Goal: Task Accomplishment & Management: Complete application form

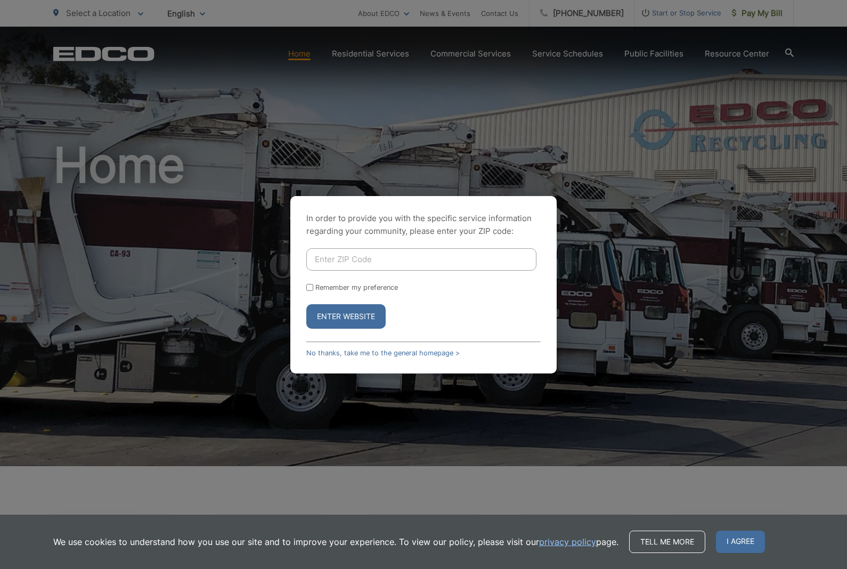
click at [427, 269] on input "Enter ZIP Code" at bounding box center [421, 259] width 230 height 22
type input "92084"
click at [375, 328] on button "Enter Website" at bounding box center [345, 316] width 79 height 24
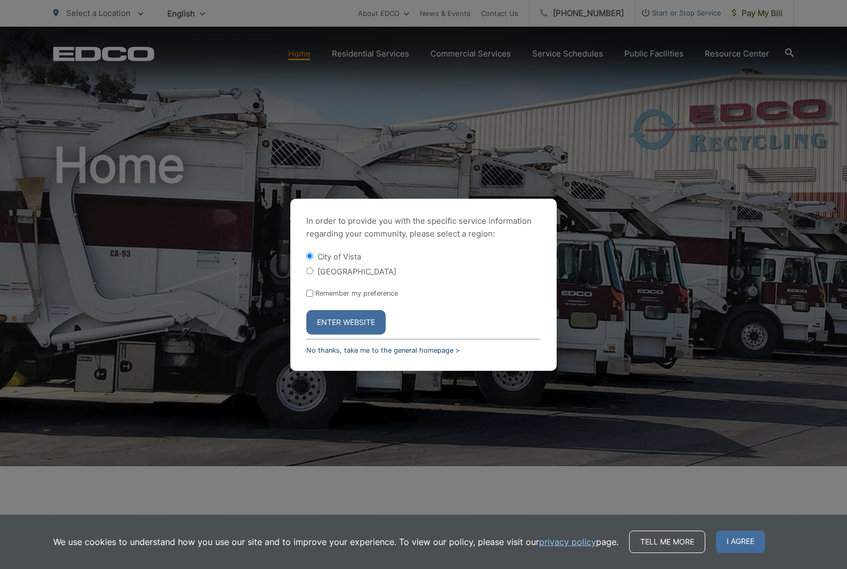
click at [445, 354] on link "No thanks, take me to the general homepage >" at bounding box center [382, 350] width 153 height 8
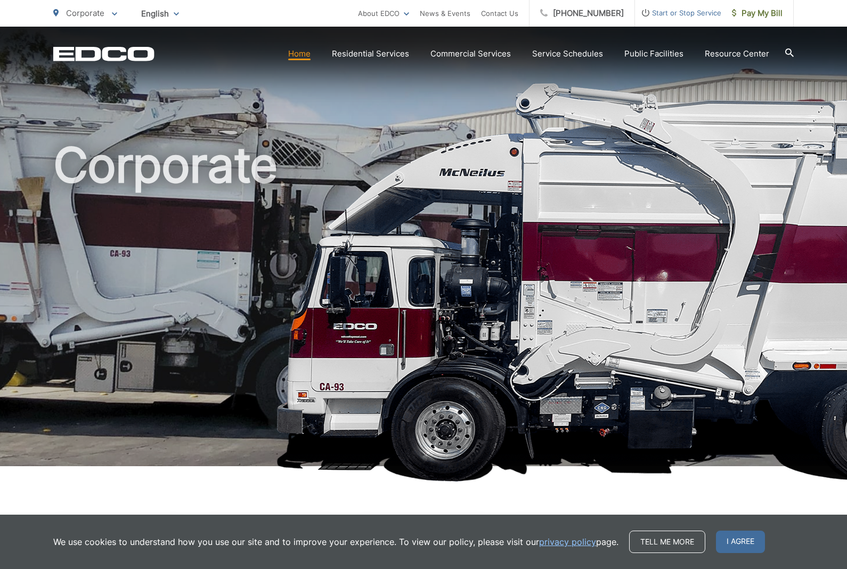
click at [673, 18] on span "Start or Stop Service" at bounding box center [678, 12] width 86 height 13
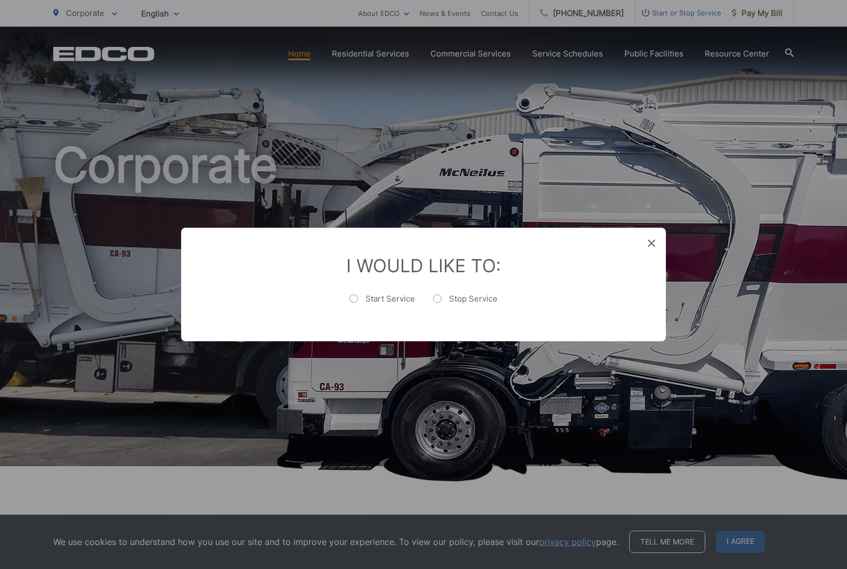
click at [463, 291] on li "I Would Like To: Start Service Stop Service" at bounding box center [423, 284] width 442 height 60
click at [443, 297] on label "Stop Service" at bounding box center [465, 303] width 64 height 21
radio input "true"
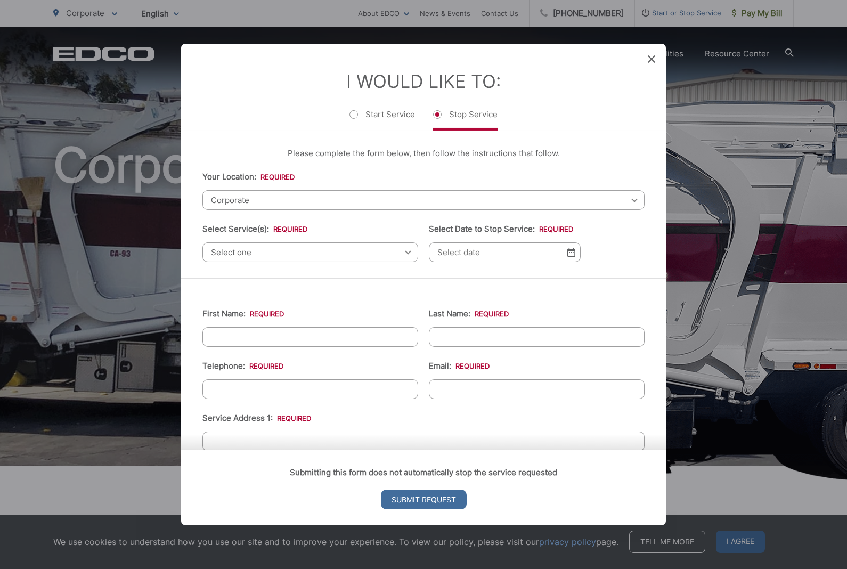
click at [348, 190] on span "Corporate" at bounding box center [423, 200] width 442 height 20
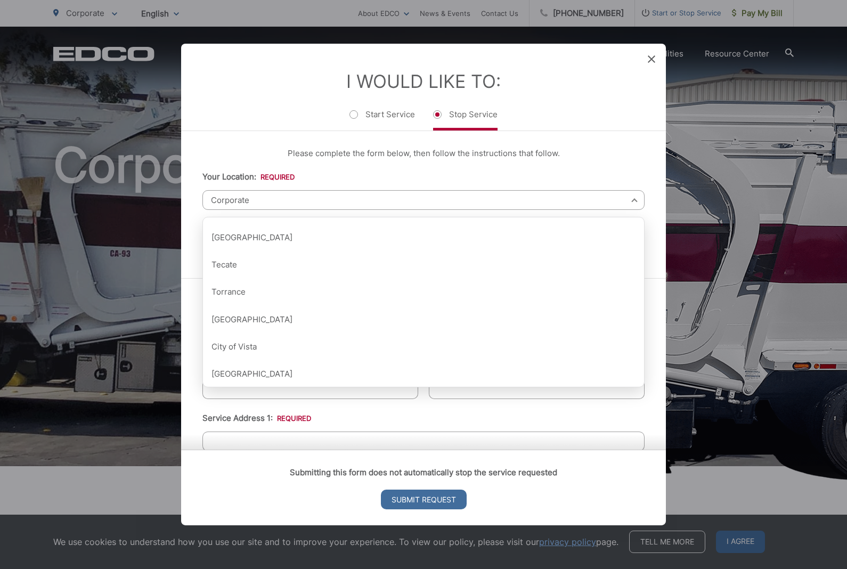
scroll to position [1328, 0]
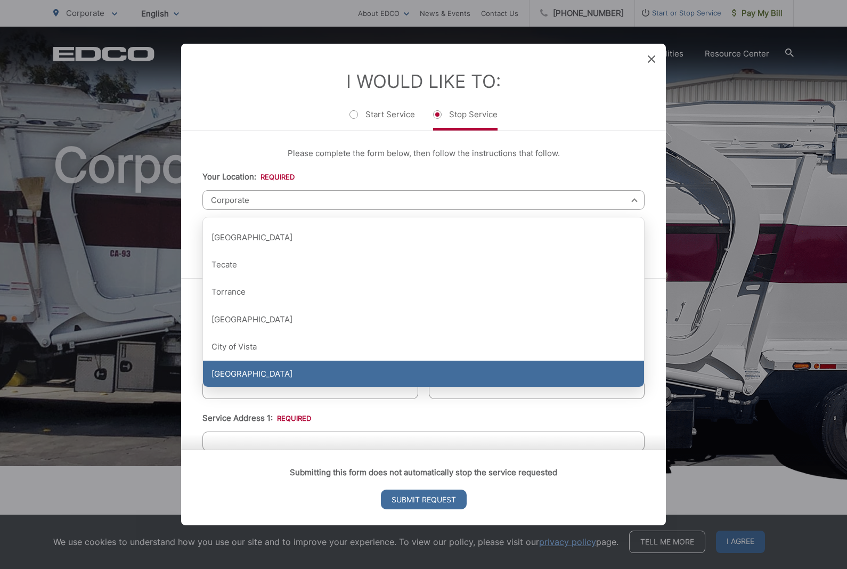
click at [280, 370] on div "[GEOGRAPHIC_DATA]" at bounding box center [423, 373] width 441 height 27
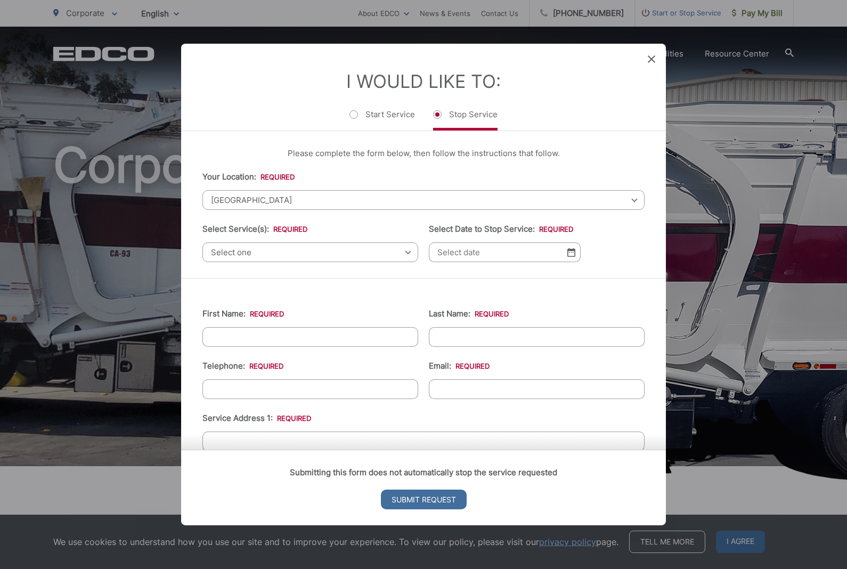
click at [378, 245] on span "Select one" at bounding box center [310, 252] width 216 height 20
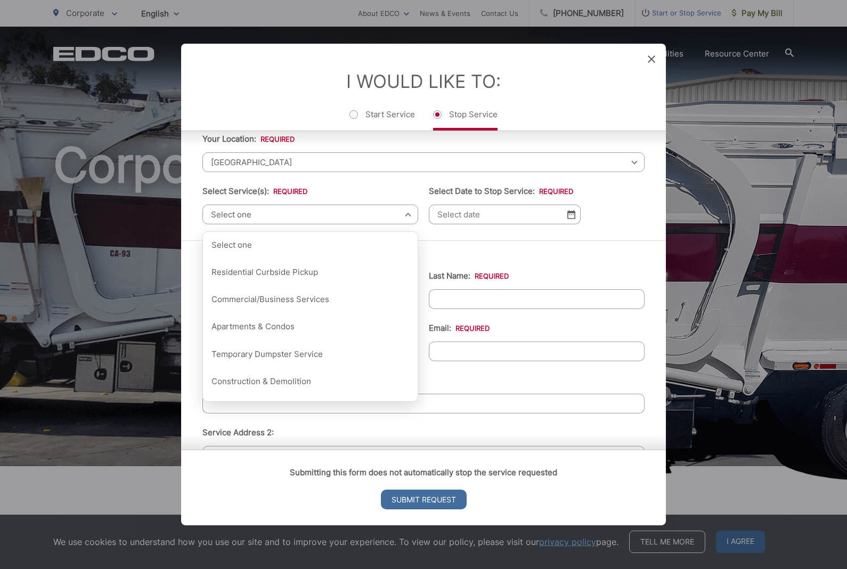
scroll to position [39, 0]
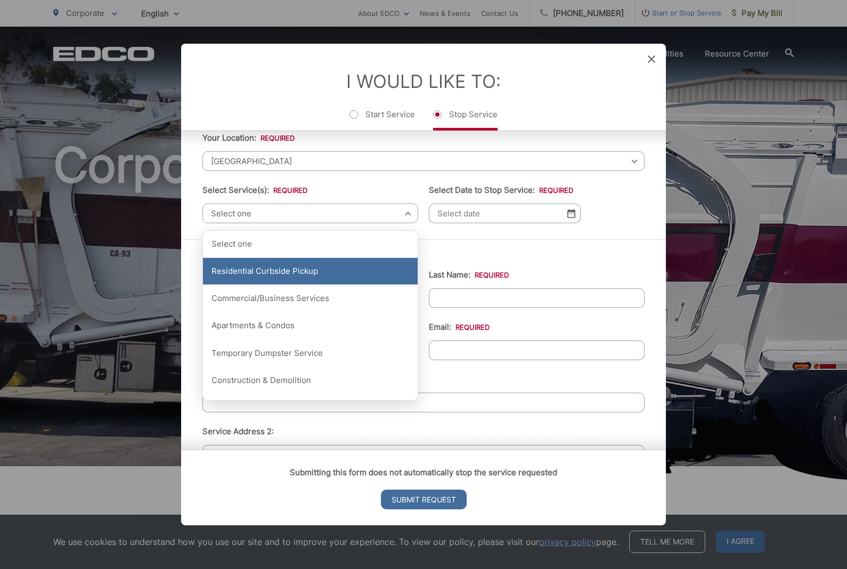
click at [319, 258] on div "Residential Curbside Pickup" at bounding box center [310, 271] width 215 height 27
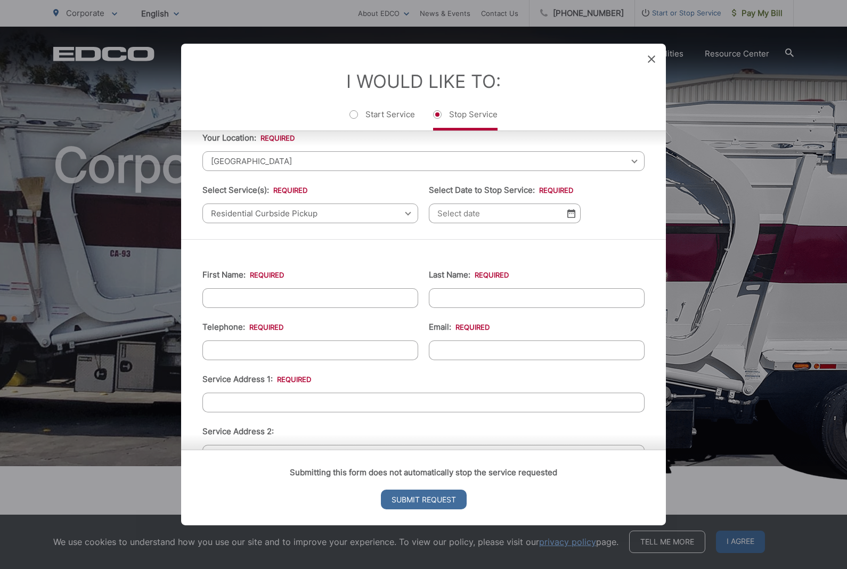
click at [502, 215] on input "Select Date to Stop Service: *" at bounding box center [505, 213] width 152 height 20
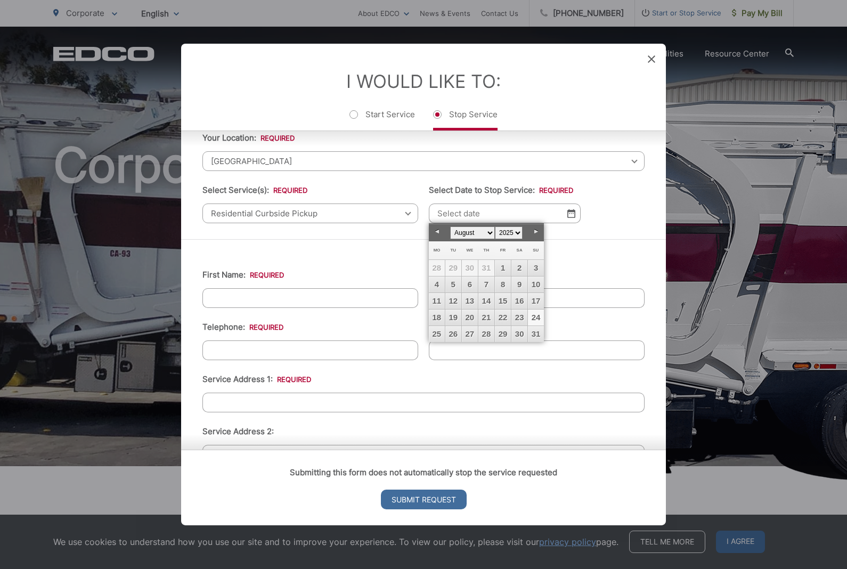
click at [456, 335] on link "26" at bounding box center [453, 334] width 16 height 16
type input "[DATE]"
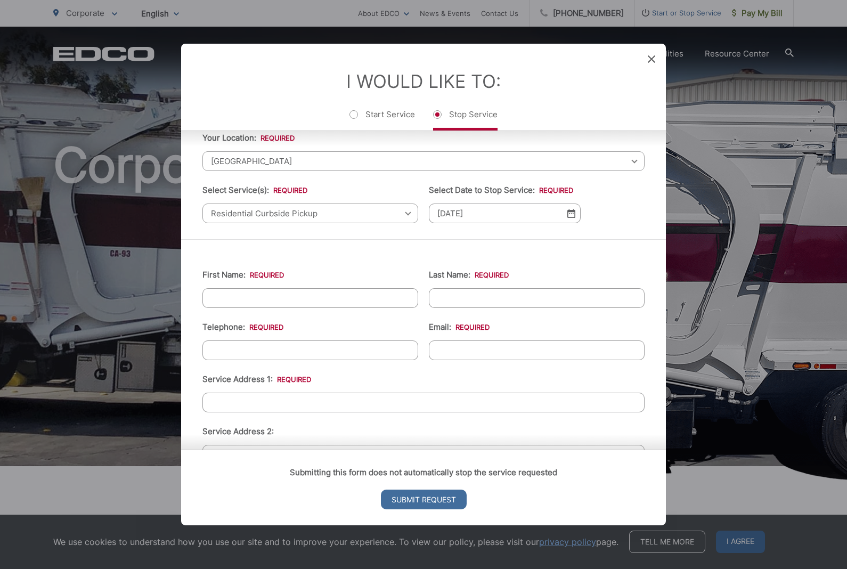
click at [350, 297] on input "First Name: *" at bounding box center [310, 298] width 216 height 20
type input "Arielle"
type input "k"
type input "Kackstetter"
type input "[PHONE_NUMBER]"
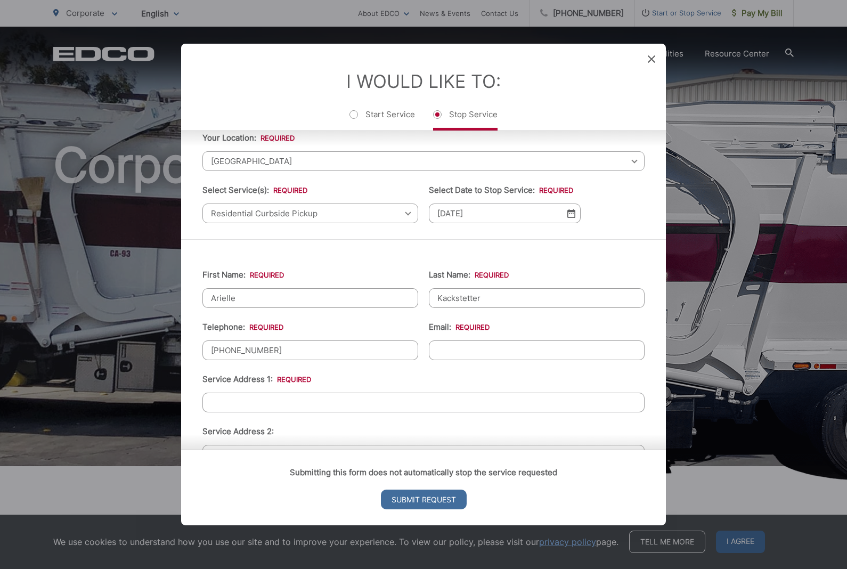
click at [483, 343] on input "Email: *" at bounding box center [537, 350] width 216 height 20
type input "a"
type input "[EMAIL_ADDRESS][DOMAIN_NAME]"
click at [393, 403] on input "Service Address 1: *" at bounding box center [423, 402] width 442 height 20
type input "1708"
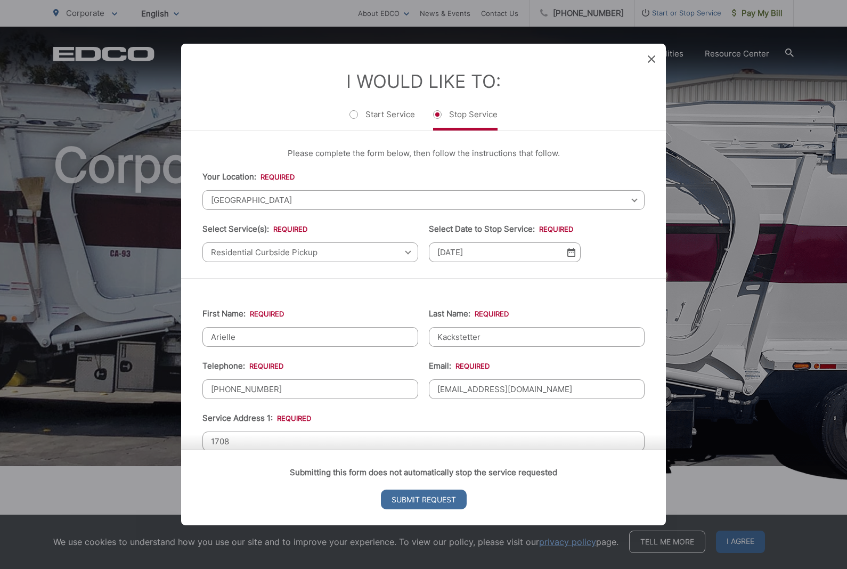
scroll to position [0, 0]
click at [648, 54] on span at bounding box center [650, 59] width 7 height 11
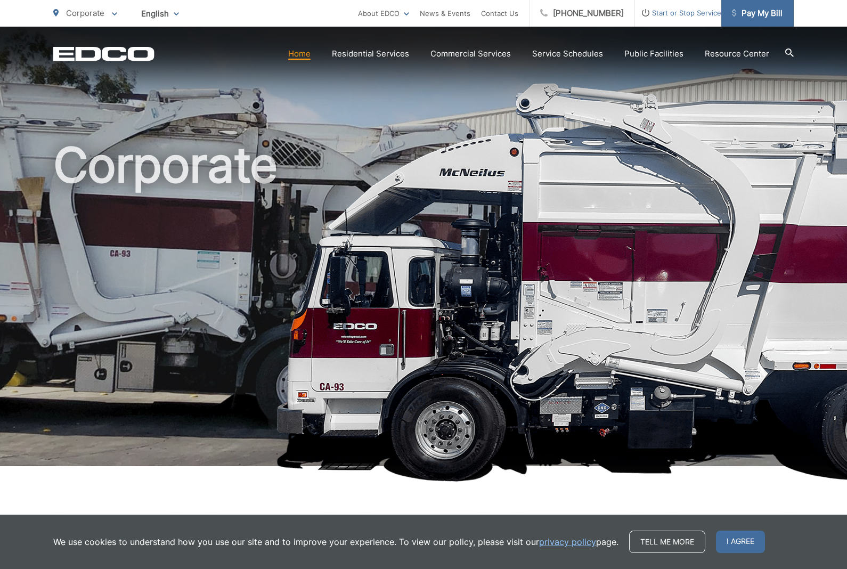
click at [760, 17] on span "Pay My Bill" at bounding box center [757, 13] width 51 height 13
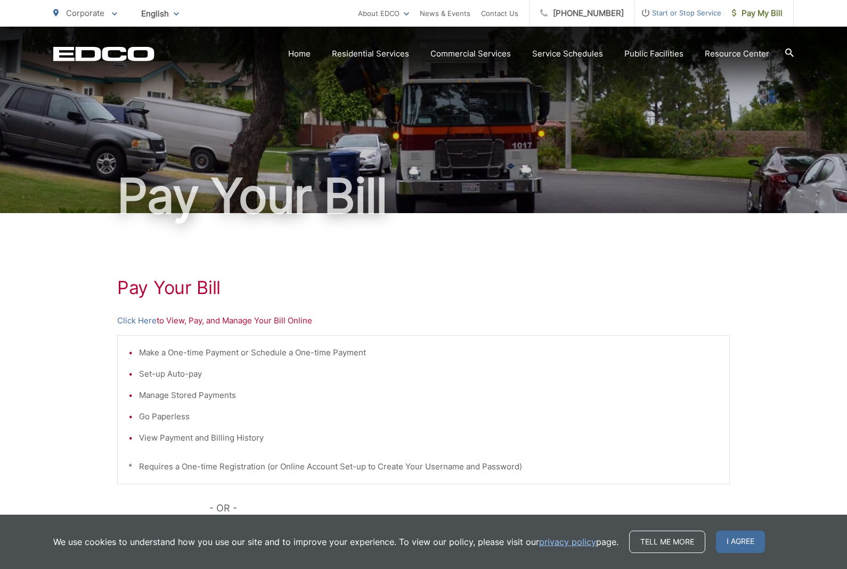
click at [146, 311] on div "Pay Your [PERSON_NAME] Here to View, Pay, and Manage Your Bill Online Make a On…" at bounding box center [423, 452] width 612 height 478
click at [133, 325] on link "Click Here" at bounding box center [136, 320] width 39 height 13
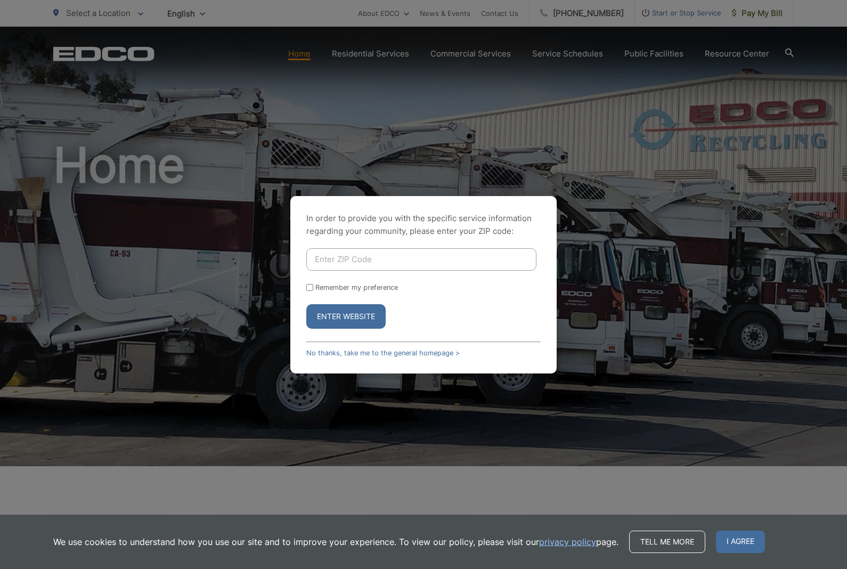
click at [413, 268] on input "Enter ZIP Code" at bounding box center [421, 259] width 230 height 22
type input "92084"
click at [391, 291] on label "Remember my preference" at bounding box center [356, 287] width 83 height 8
click at [313, 291] on input "Remember my preference" at bounding box center [309, 287] width 7 height 7
checkbox input "true"
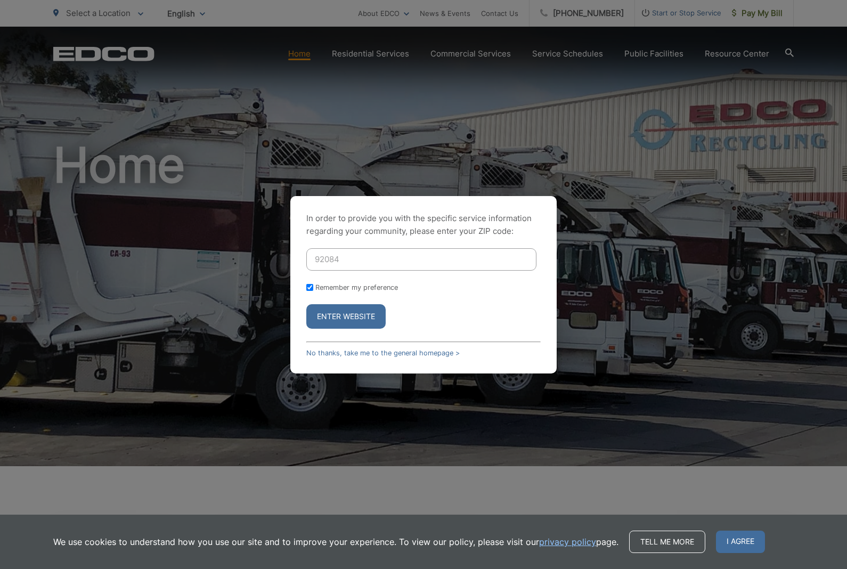
checkbox input "true"
click at [371, 328] on button "Enter Website" at bounding box center [345, 316] width 79 height 24
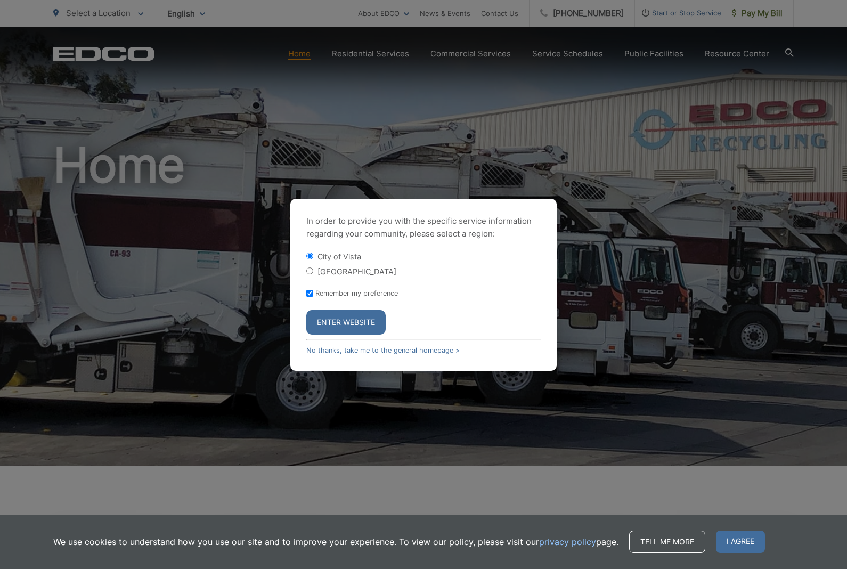
click at [369, 334] on button "Enter Website" at bounding box center [345, 322] width 79 height 24
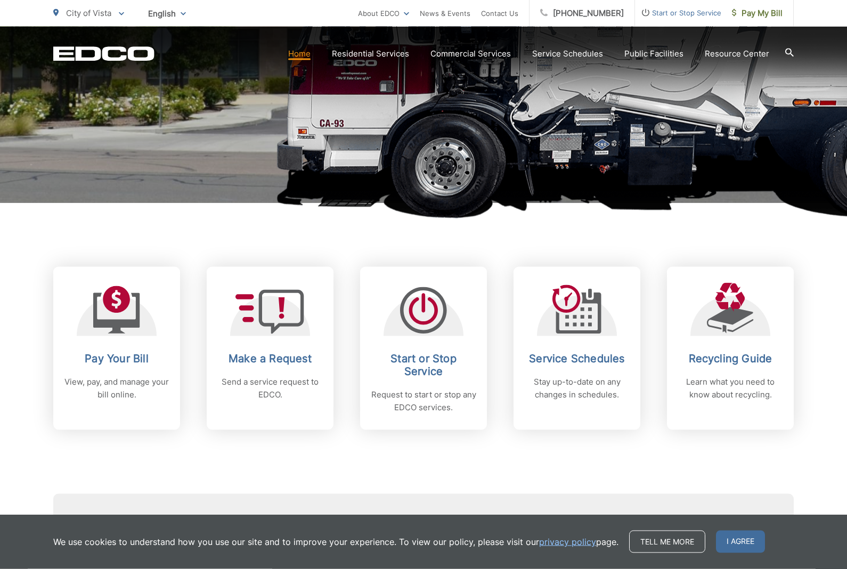
scroll to position [267, 0]
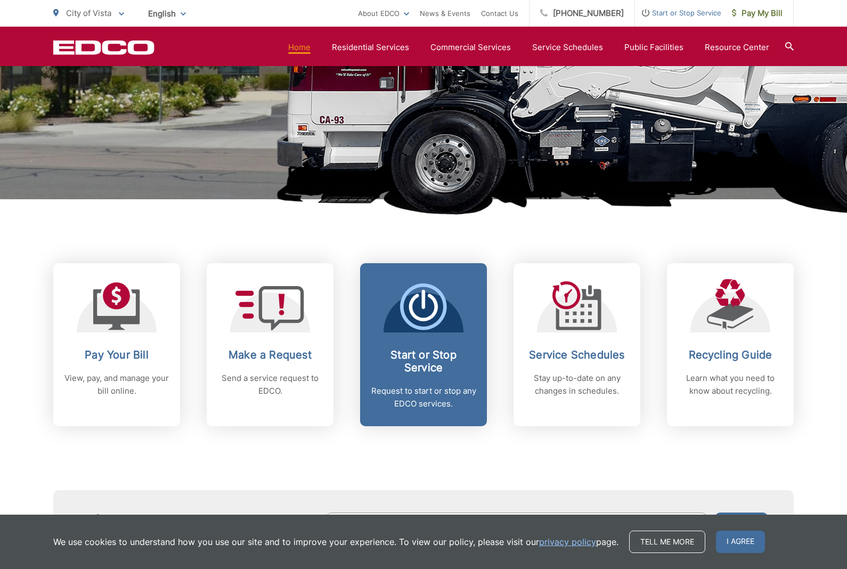
click at [451, 382] on div "Start or Stop Service Request to start or stop any EDCO services." at bounding box center [423, 379] width 105 height 62
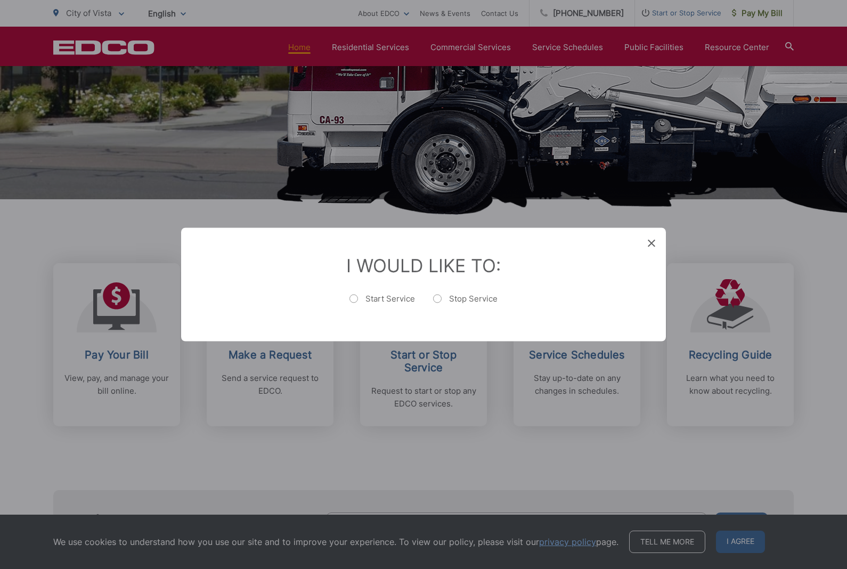
click at [481, 315] on label "Stop Service" at bounding box center [465, 303] width 64 height 21
radio input "true"
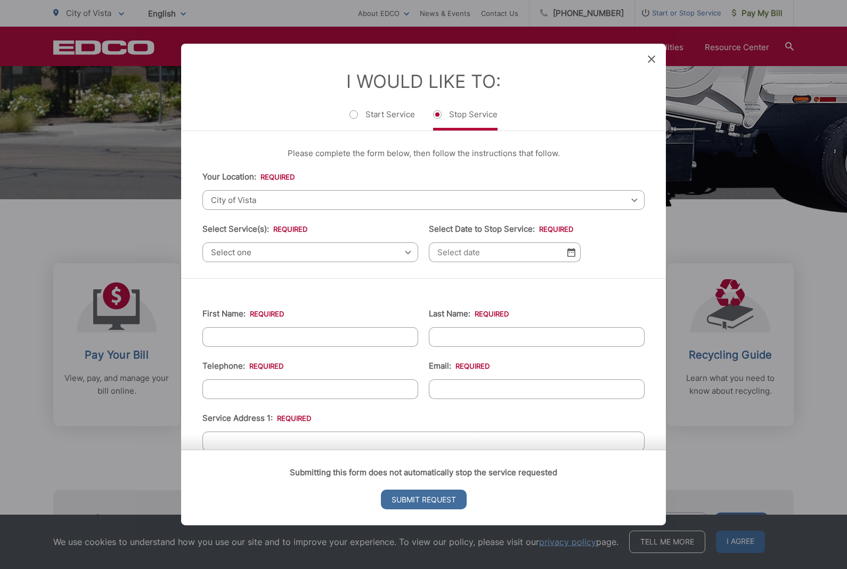
click at [301, 262] on span "Select one" at bounding box center [310, 252] width 216 height 20
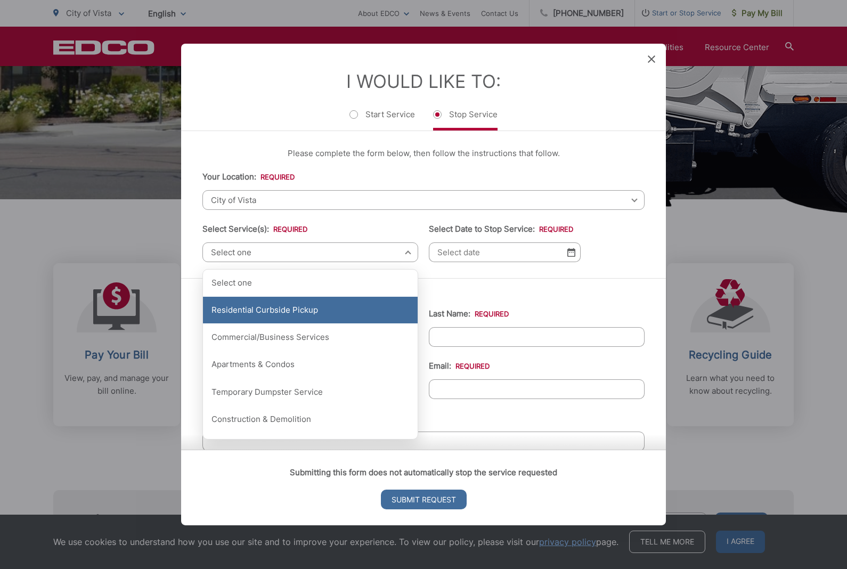
click at [315, 318] on div "Residential Curbside Pickup" at bounding box center [310, 310] width 215 height 27
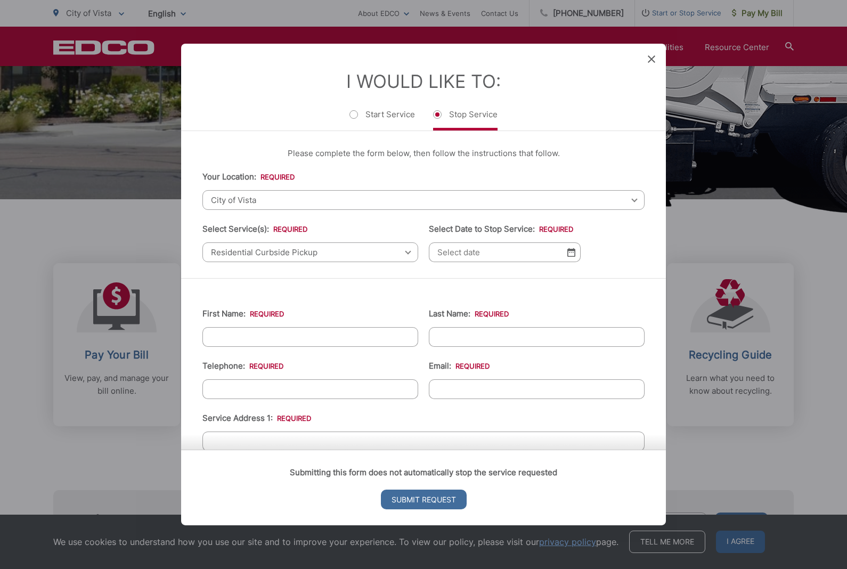
click at [497, 262] on input "Select Date to Stop Service: *" at bounding box center [505, 252] width 152 height 20
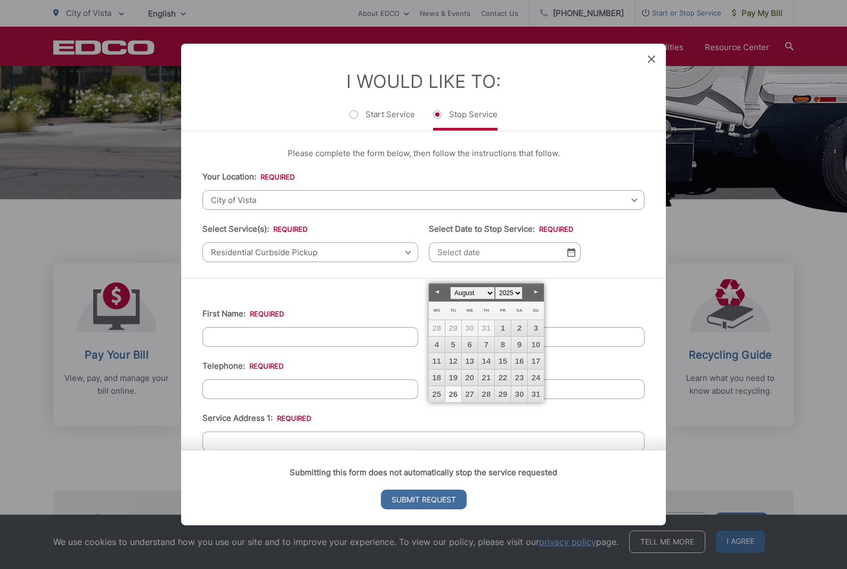
click at [449, 396] on link "26" at bounding box center [453, 394] width 16 height 16
type input "[DATE]"
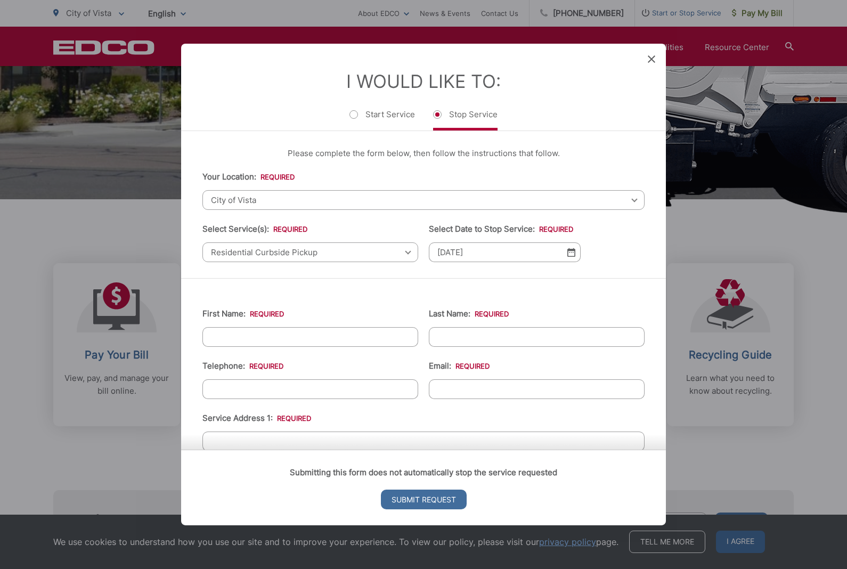
click at [311, 347] on input "First Name: *" at bounding box center [310, 337] width 216 height 20
type input "Ben"
type input "Kackstetter"
type input "[PHONE_NUMBER]"
click at [476, 399] on input "Email: *" at bounding box center [537, 389] width 216 height 20
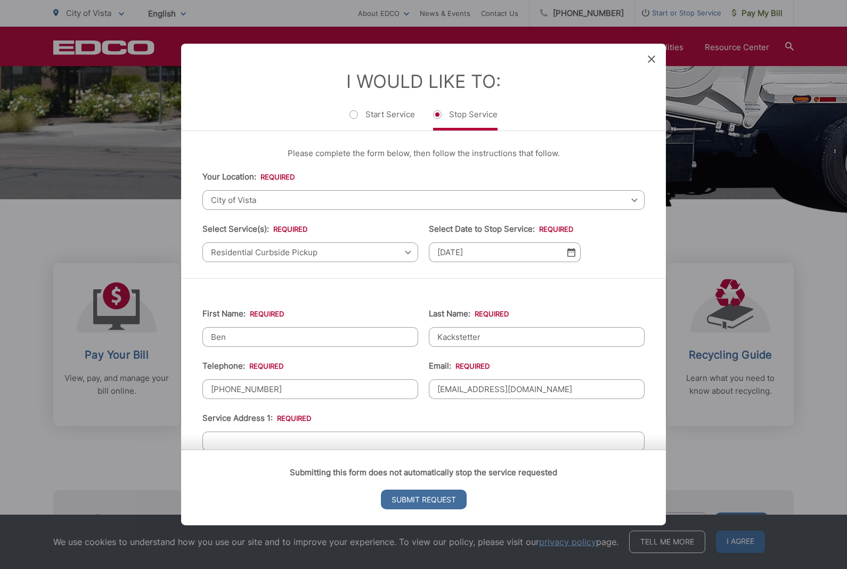
type input "[EMAIL_ADDRESS][DOMAIN_NAME]"
click at [379, 451] on input "Service Address 1: *" at bounding box center [423, 441] width 442 height 20
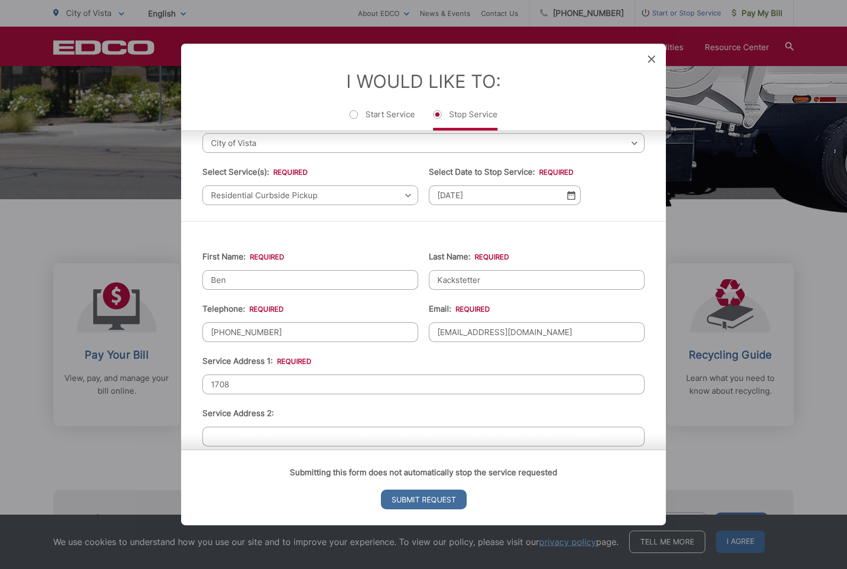
scroll to position [68, 0]
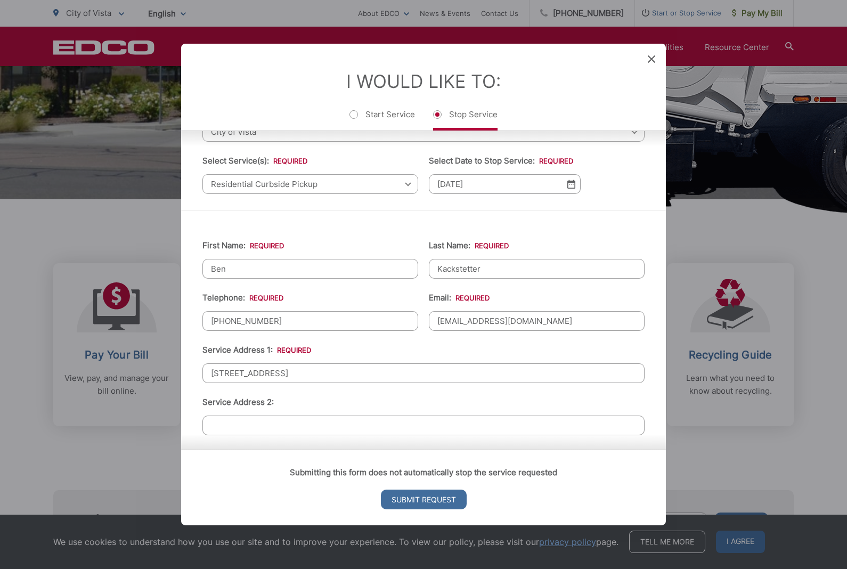
type input "[STREET_ADDRESS]"
click at [333, 435] on input "Service Address 2:" at bounding box center [423, 425] width 442 height 20
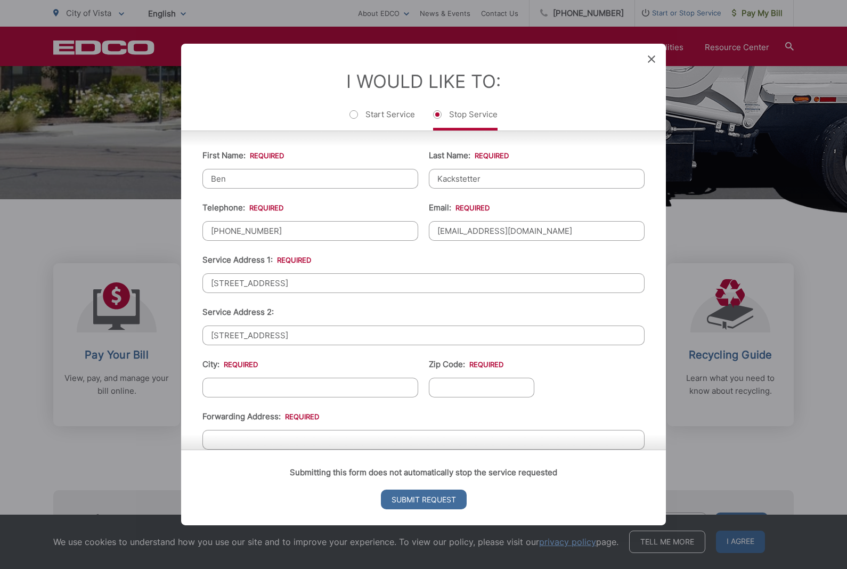
scroll to position [158, 0]
type input "[STREET_ADDRESS]"
click at [367, 398] on input "City: *" at bounding box center [310, 388] width 216 height 20
type input "vista"
type input "92084"
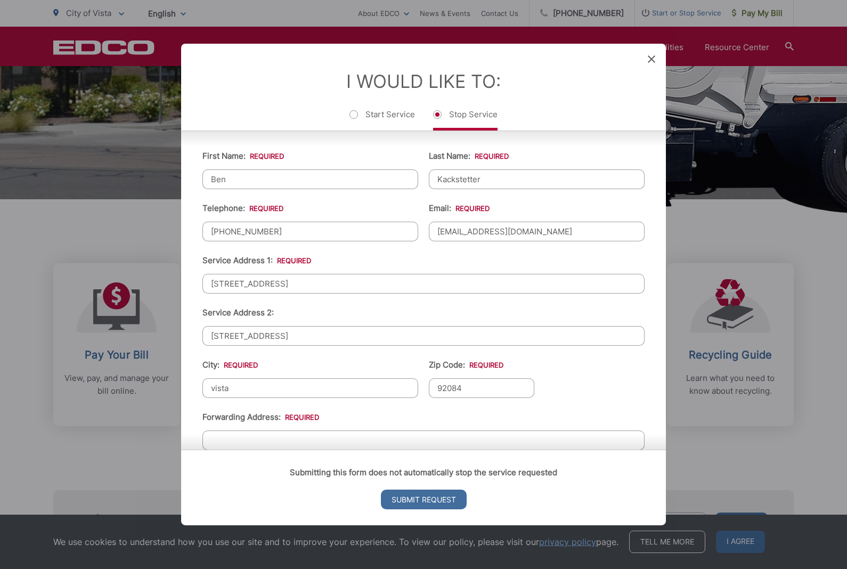
click at [304, 474] on div "Submitting this form does not automatically stop the service requested Submit R…" at bounding box center [423, 487] width 484 height 76
click at [363, 450] on input "Forwarding Address: *" at bounding box center [423, 440] width 442 height 20
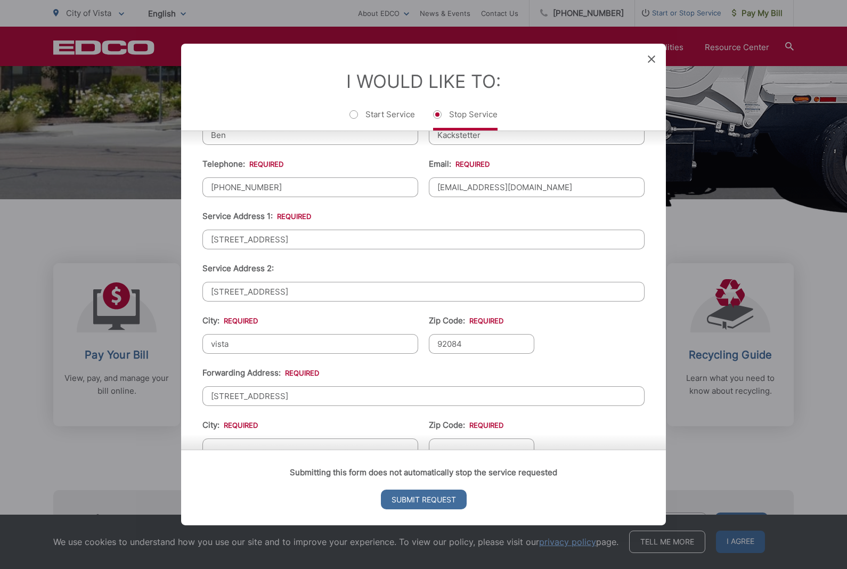
scroll to position [201, 0]
click at [250, 406] on input "[STREET_ADDRESS]" at bounding box center [423, 397] width 442 height 20
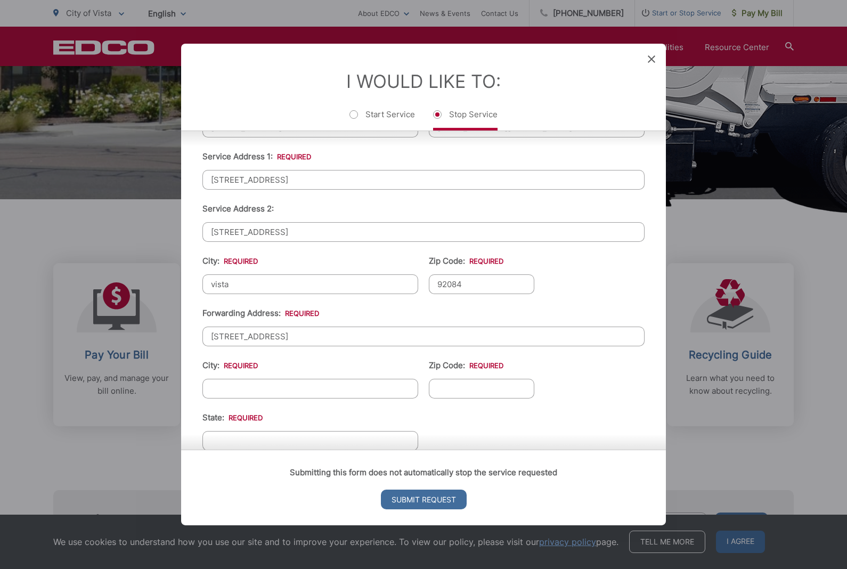
scroll to position [268, 0]
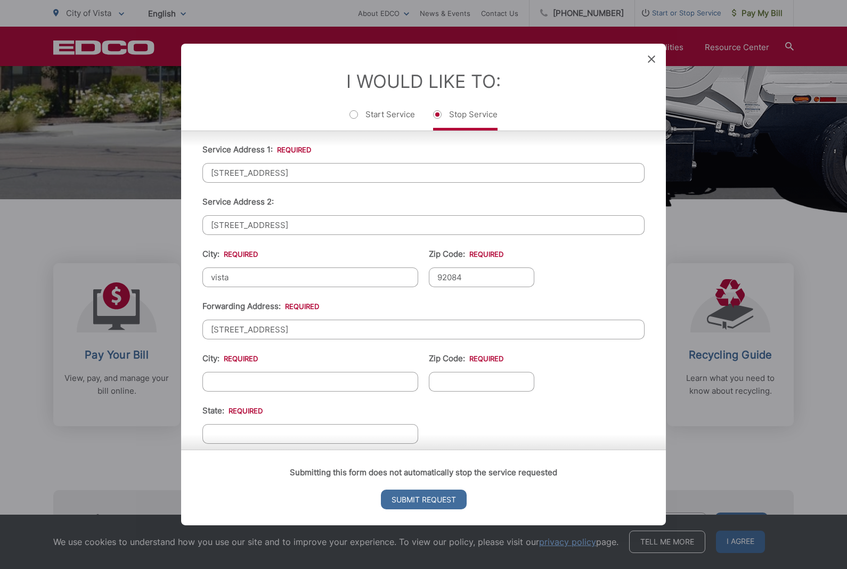
type input "[STREET_ADDRESS]"
click at [349, 391] on input "City: *" at bounding box center [310, 382] width 216 height 20
type input "carlsbad"
type input "92084"
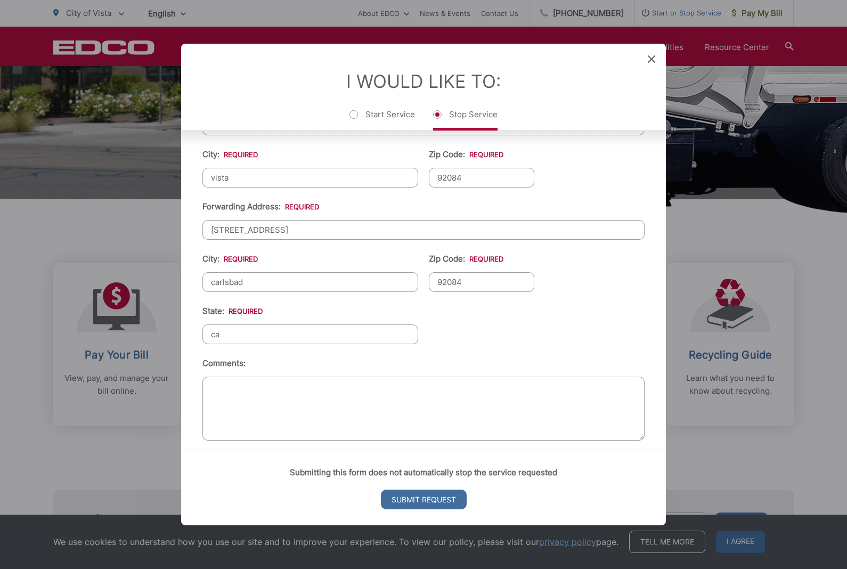
scroll to position [367, 0]
type input "ca"
click at [453, 438] on textarea "Comments:" at bounding box center [423, 409] width 442 height 64
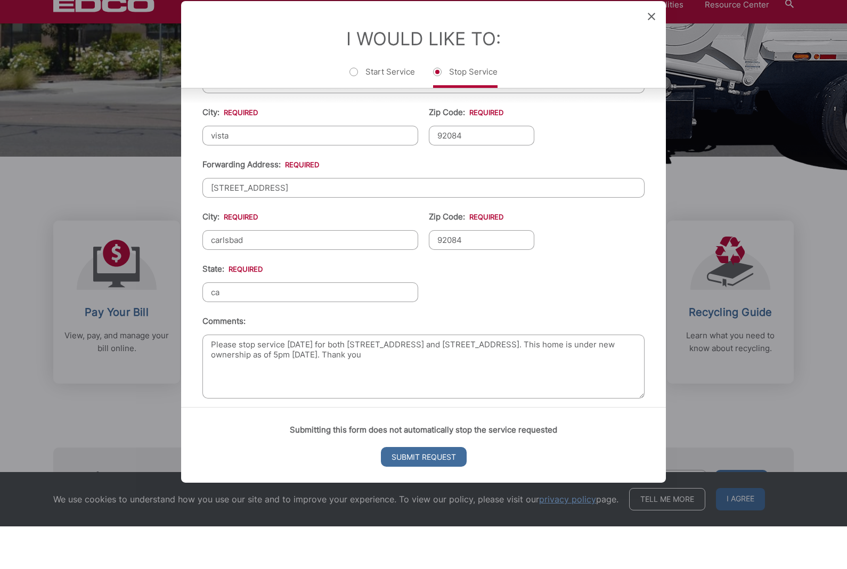
click at [277, 377] on textarea "Please stop service [DATE] for both [STREET_ADDRESS] and [STREET_ADDRESS]. This…" at bounding box center [423, 409] width 442 height 64
type textarea "Please stop service [DATE] for both [STREET_ADDRESS] and [STREET_ADDRESS]. This…"
click at [424, 489] on input "Submit Request" at bounding box center [424, 499] width 86 height 20
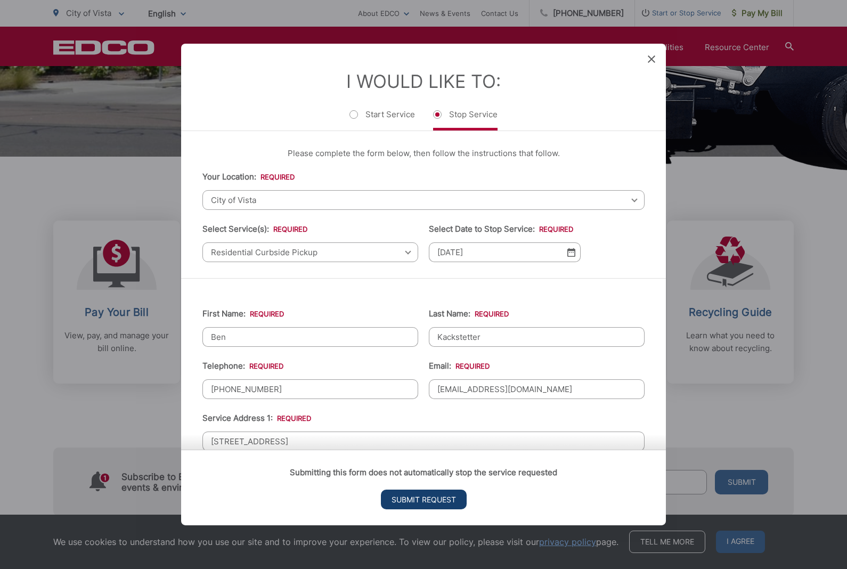
scroll to position [0, 0]
click at [438, 509] on input "Submit Request" at bounding box center [424, 499] width 86 height 20
click at [784, 200] on div "Entry Status None In Progress Completed None None In Progress Completed I Would…" at bounding box center [423, 284] width 847 height 569
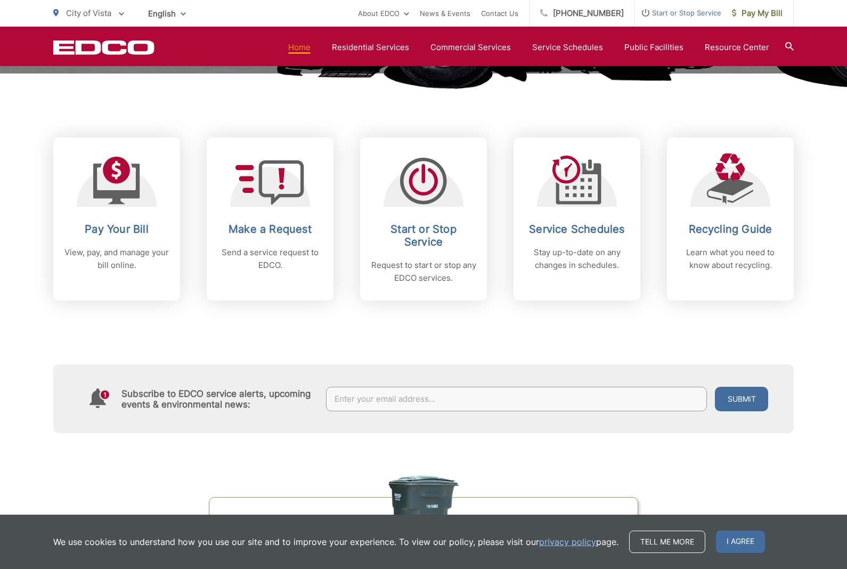
scroll to position [392, 0]
click at [733, 553] on span "I agree" at bounding box center [740, 541] width 49 height 22
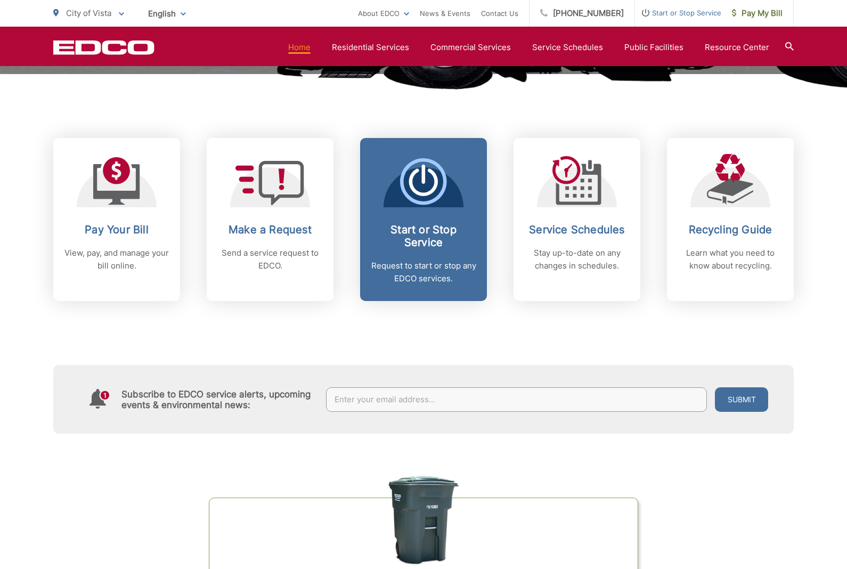
click at [431, 257] on div "Start or Stop Service Request to start or stop any EDCO services." at bounding box center [423, 254] width 105 height 62
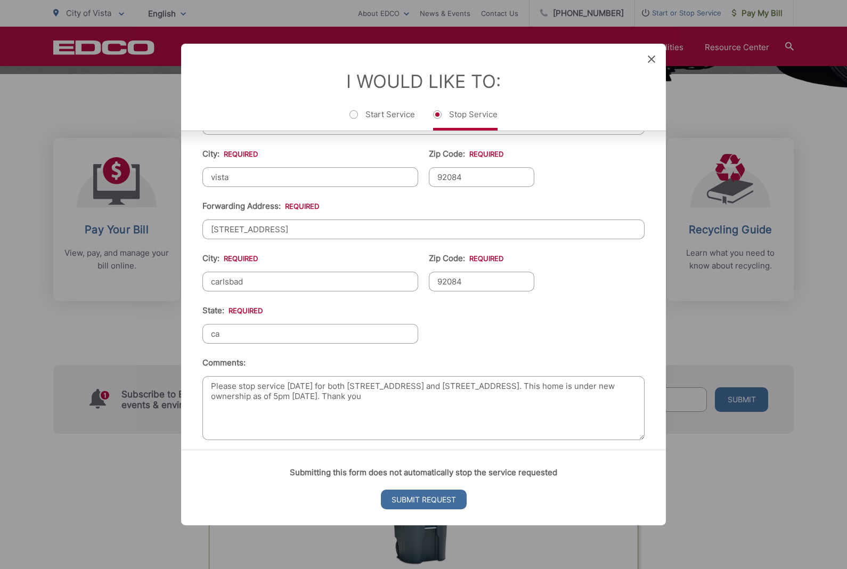
scroll to position [367, 0]
click at [444, 509] on input "Submit Request" at bounding box center [424, 499] width 86 height 20
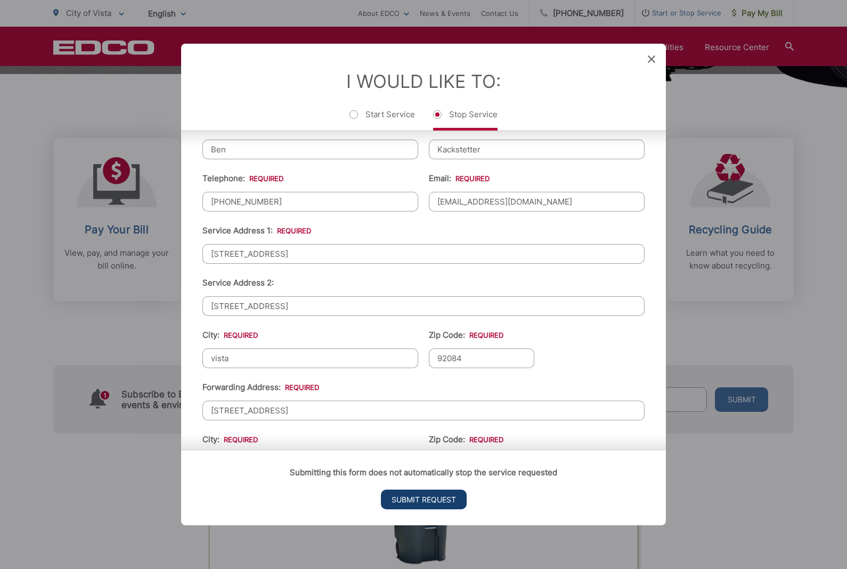
scroll to position [188, 0]
click at [375, 367] on input "vista" at bounding box center [310, 357] width 216 height 20
type input "v"
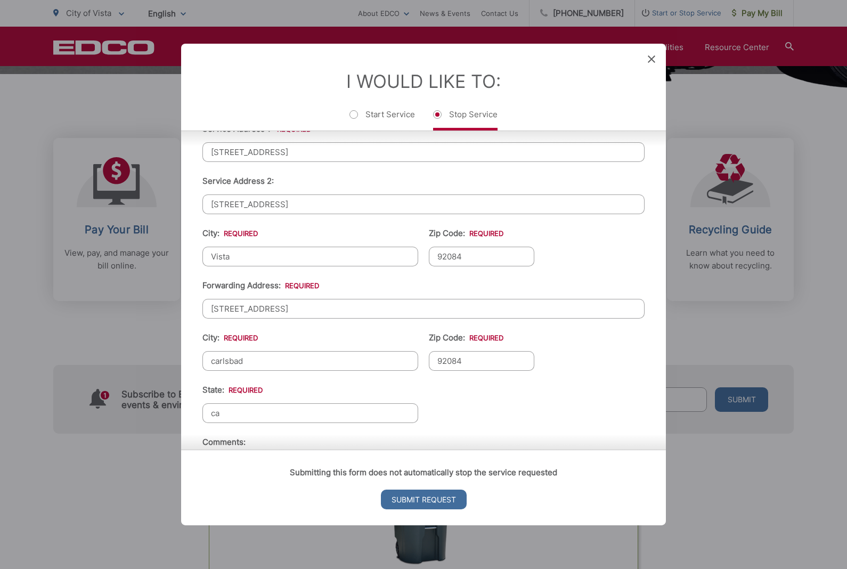
scroll to position [289, 0]
type input "Vista"
click at [408, 319] on input "[STREET_ADDRESS]" at bounding box center [423, 309] width 442 height 20
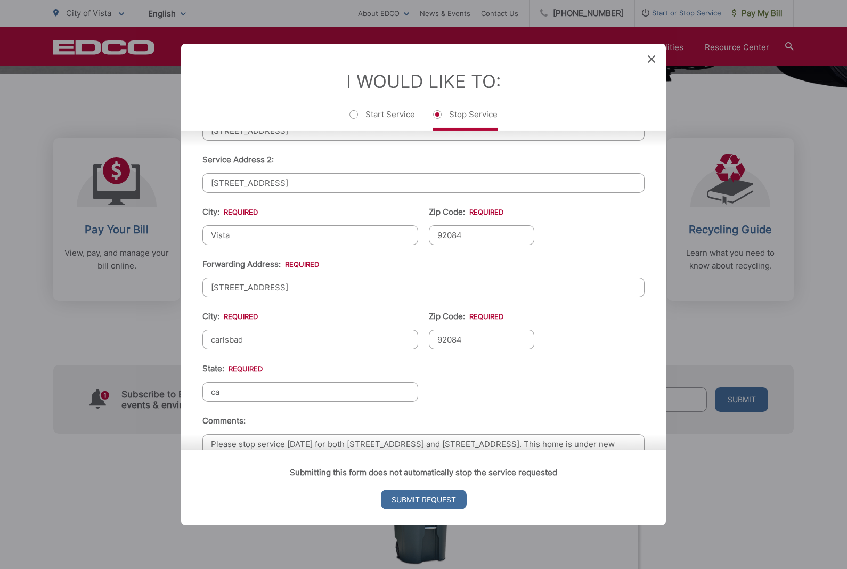
scroll to position [307, 0]
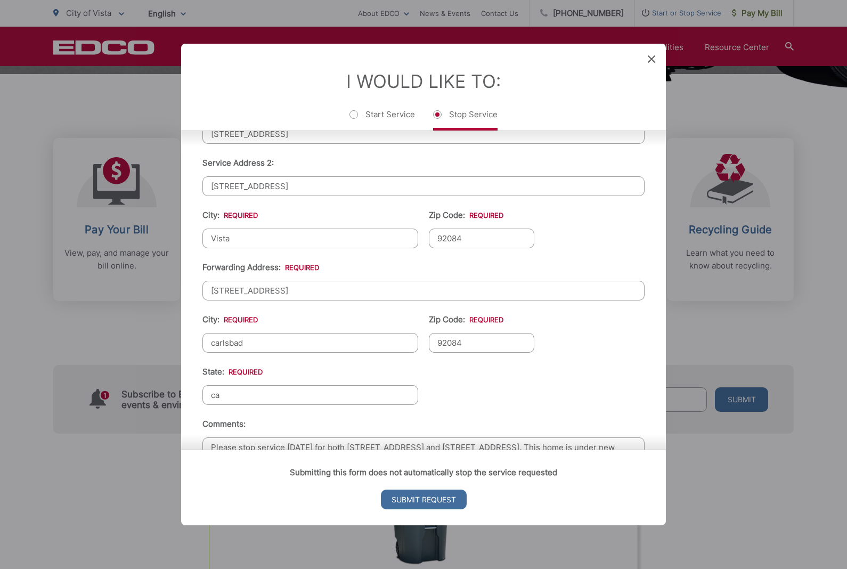
type input "[STREET_ADDRESS]"
click at [484, 352] on input "92084" at bounding box center [481, 343] width 105 height 20
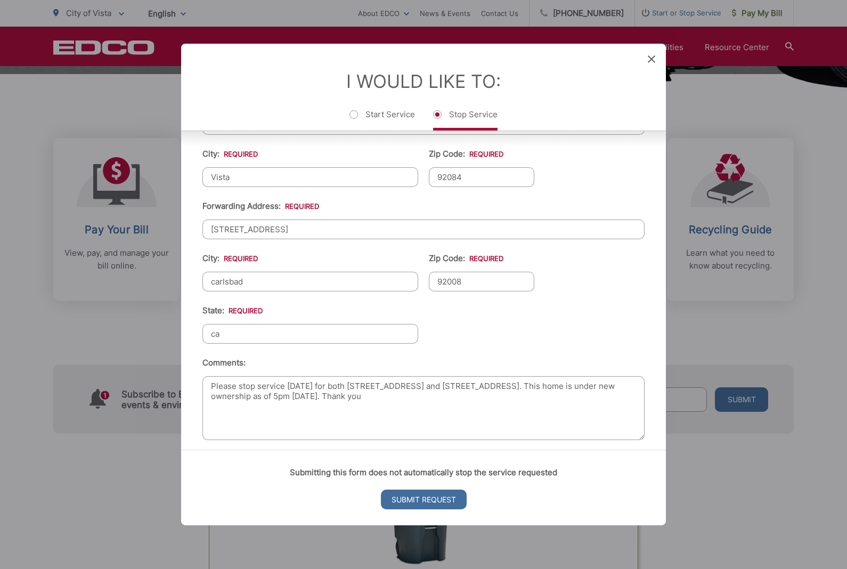
scroll to position [367, 0]
type input "92008"
click at [439, 509] on input "Submit Request" at bounding box center [424, 499] width 86 height 20
click at [434, 509] on input "Submit Request" at bounding box center [424, 499] width 86 height 20
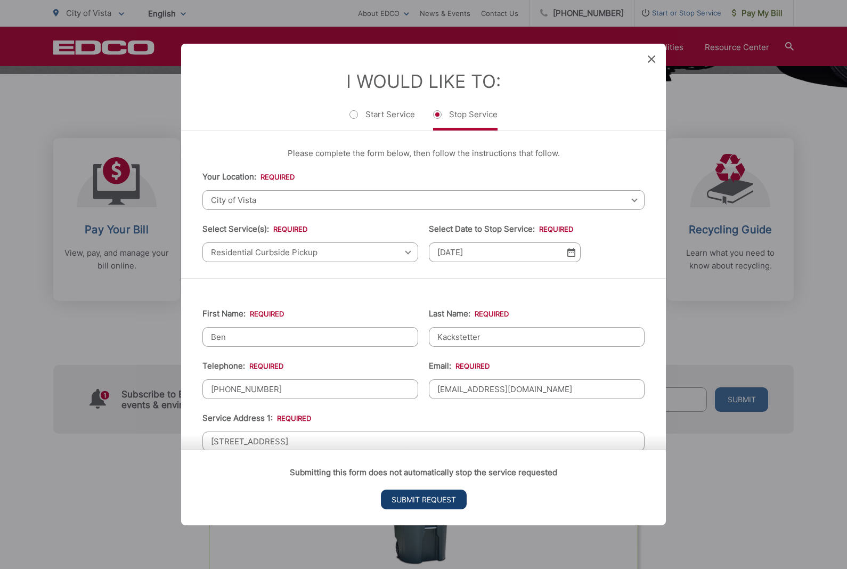
scroll to position [0, 0]
click at [440, 509] on input "Submit Request" at bounding box center [424, 499] width 86 height 20
click at [448, 509] on input "Submit Request" at bounding box center [424, 499] width 86 height 20
click at [445, 509] on input "Submit Request" at bounding box center [424, 499] width 86 height 20
click at [438, 517] on div "Submitting this form does not automatically stop the service requested Submit R…" at bounding box center [423, 487] width 484 height 76
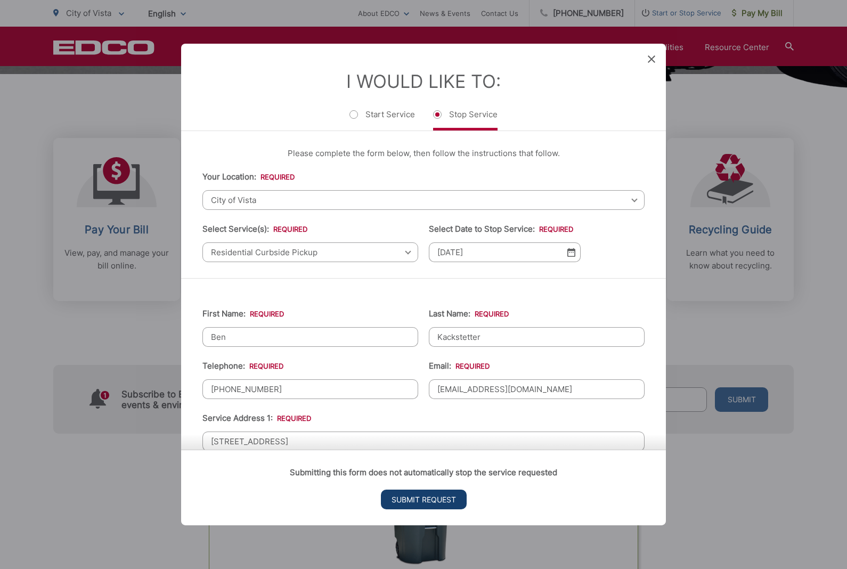
click at [437, 509] on input "Submit Request" at bounding box center [424, 499] width 86 height 20
click at [444, 509] on input "Submit Request" at bounding box center [424, 499] width 86 height 20
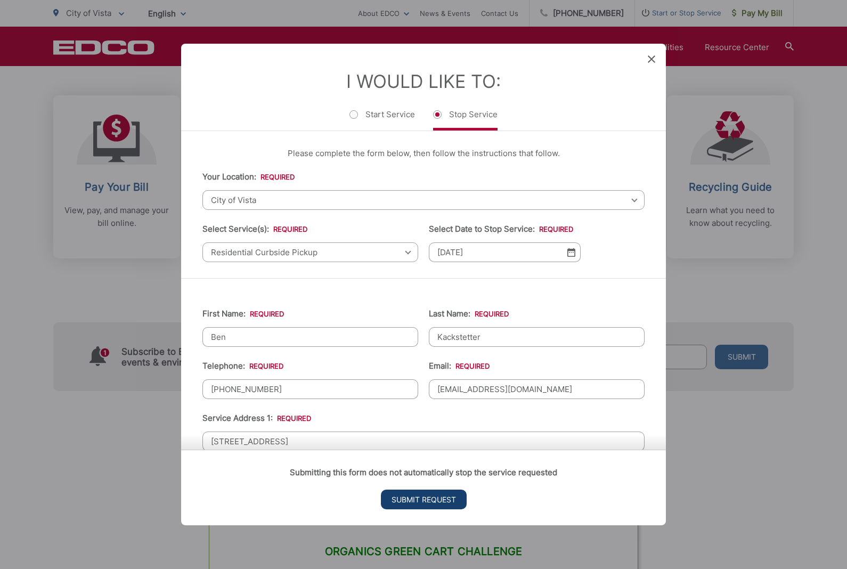
click at [422, 509] on input "Submit Request" at bounding box center [424, 499] width 86 height 20
click at [421, 505] on input "Submit Request" at bounding box center [424, 499] width 86 height 20
click at [421, 508] on input "Submit Request" at bounding box center [424, 499] width 86 height 20
click at [430, 509] on input "Submit Request" at bounding box center [424, 499] width 86 height 20
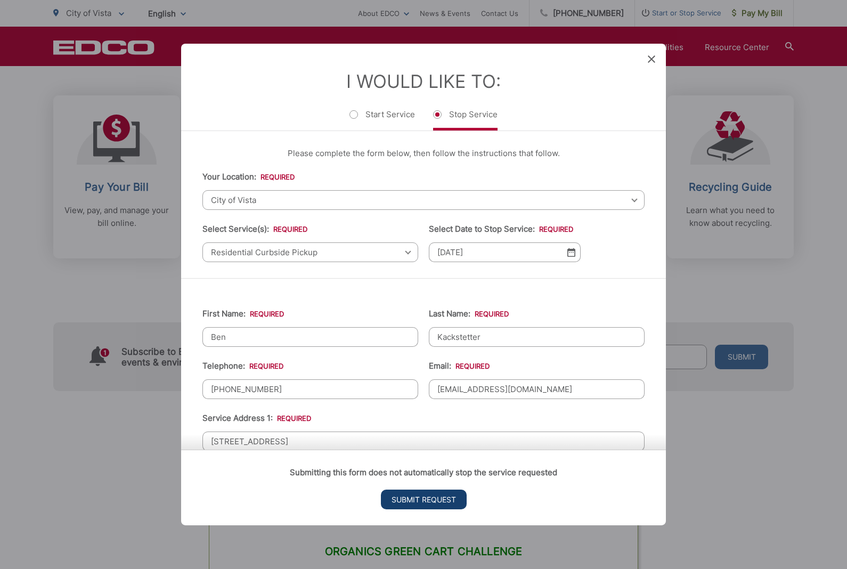
click at [433, 509] on input "Submit Request" at bounding box center [424, 499] width 86 height 20
click at [431, 509] on input "Submit Request" at bounding box center [424, 499] width 86 height 20
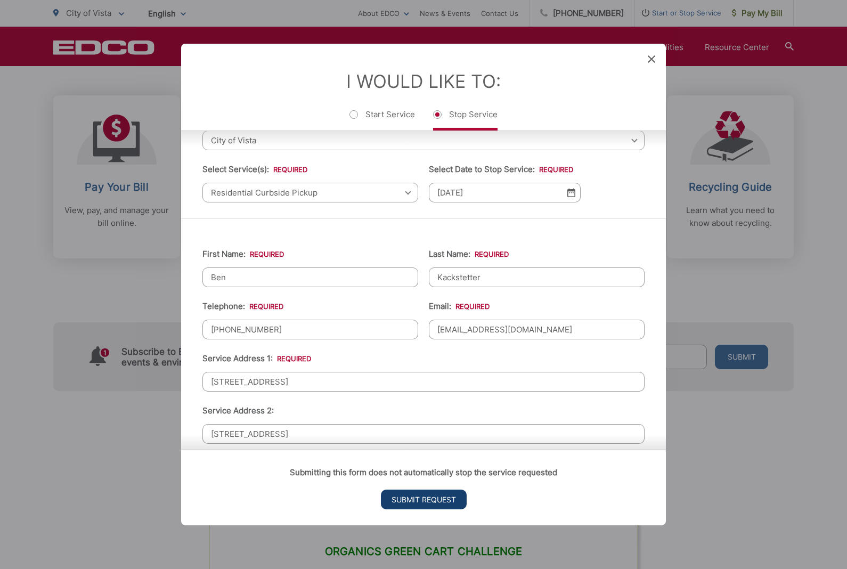
scroll to position [58, 0]
click at [379, 283] on input "Ben" at bounding box center [310, 279] width 216 height 20
type input "B"
type input "Ben"
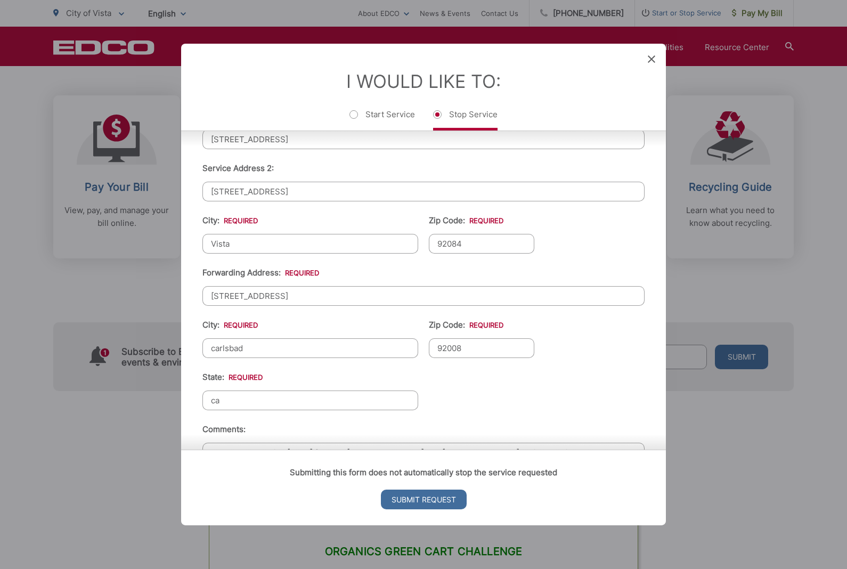
scroll to position [301, 0]
click at [378, 350] on input "carlsbad" at bounding box center [310, 349] width 216 height 20
type input "c"
type input "Carlsbad"
type input "c"
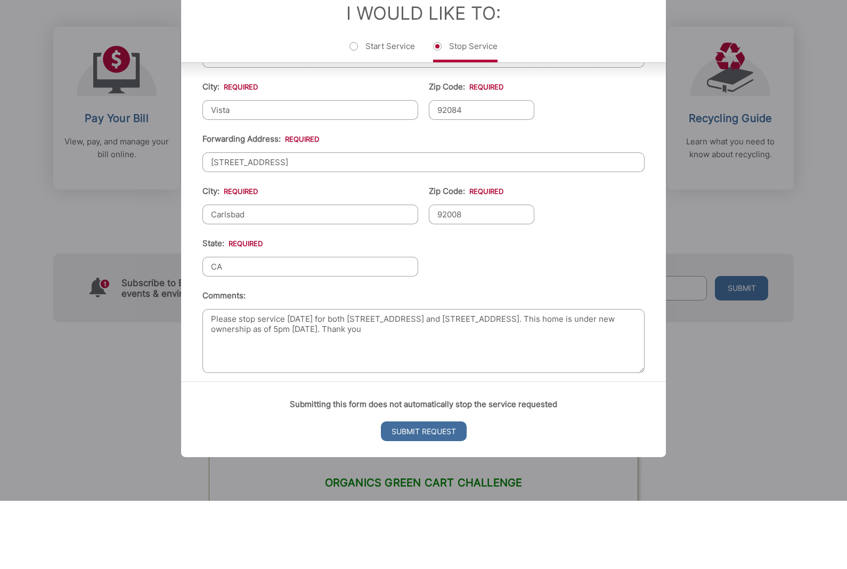
scroll to position [443, 0]
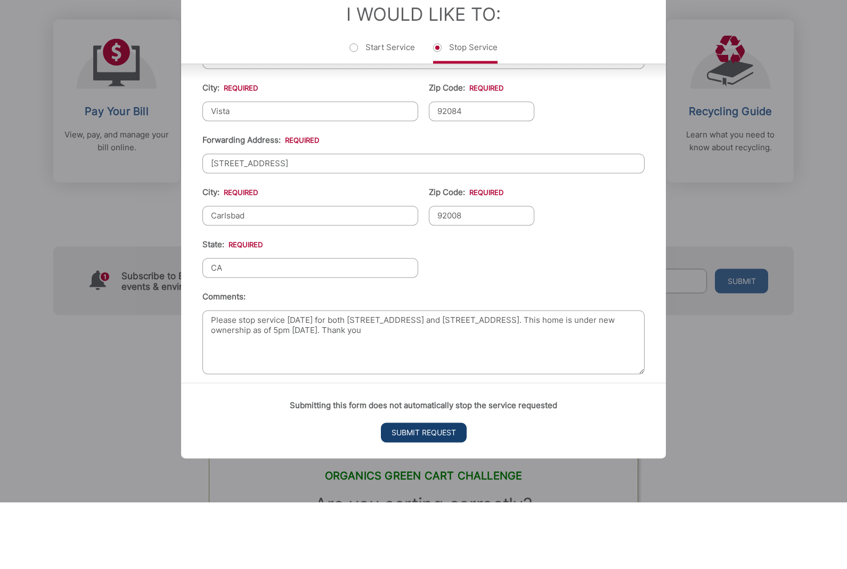
type input "CA"
click at [439, 489] on input "Submit Request" at bounding box center [424, 499] width 86 height 20
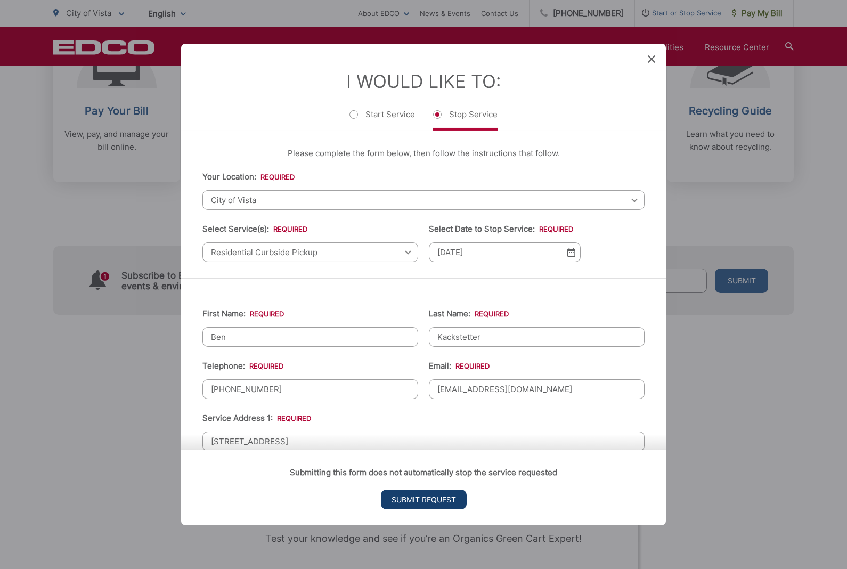
scroll to position [0, 0]
click at [341, 203] on span "City of Vista" at bounding box center [423, 200] width 442 height 20
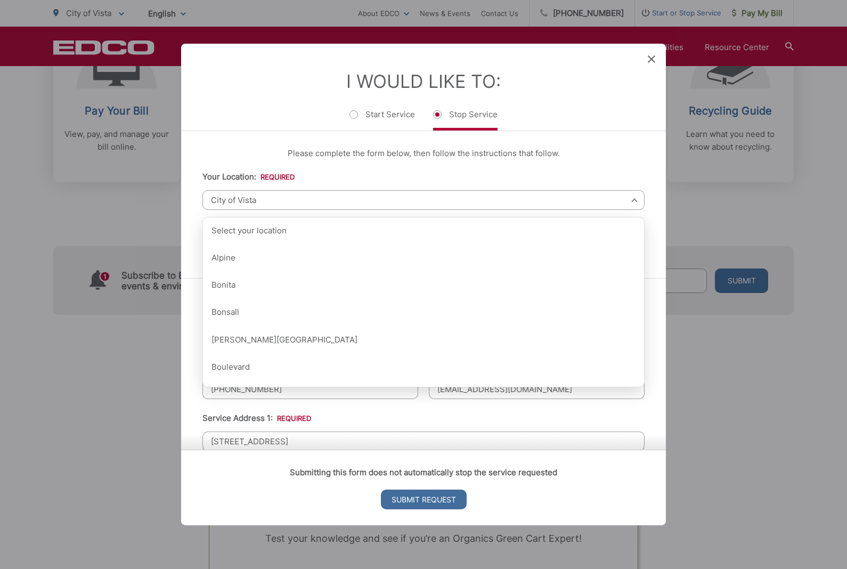
click at [364, 210] on span "City of Vista" at bounding box center [423, 200] width 442 height 20
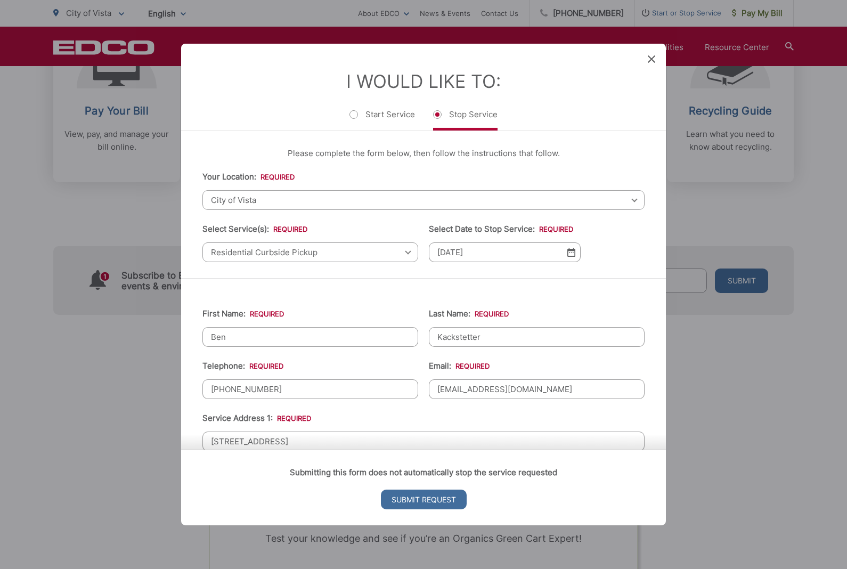
click at [355, 262] on span "Residential Curbside Pickup" at bounding box center [310, 252] width 216 height 20
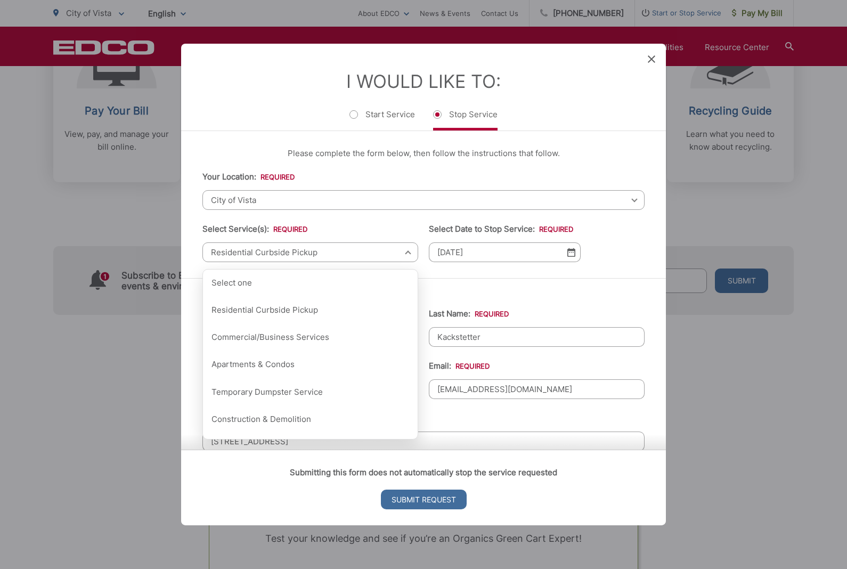
click at [475, 262] on input "[DATE]" at bounding box center [505, 252] width 152 height 20
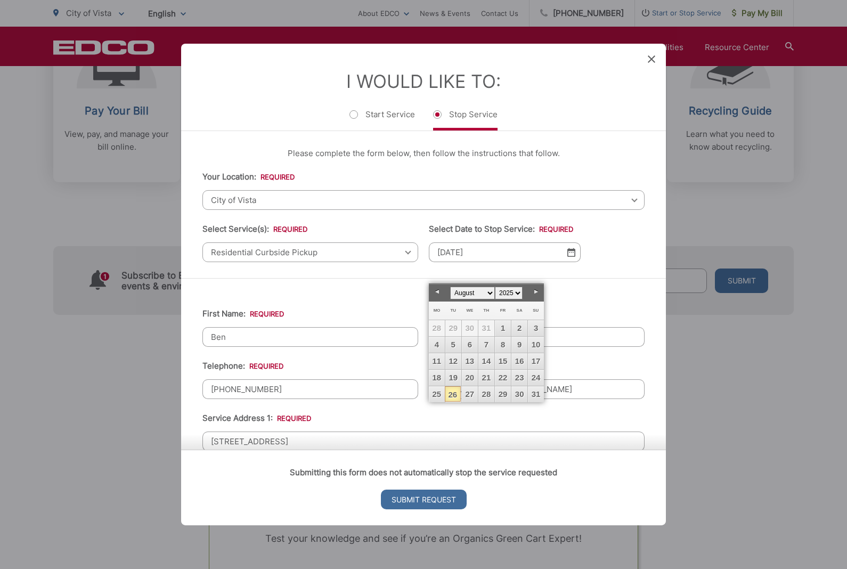
scroll to position [510, 0]
click at [454, 397] on link "26" at bounding box center [453, 393] width 16 height 15
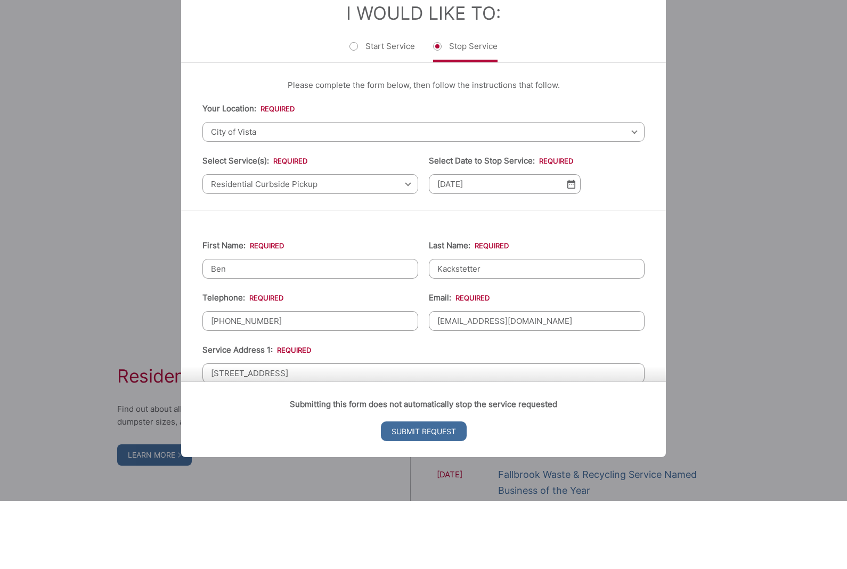
scroll to position [760, 0]
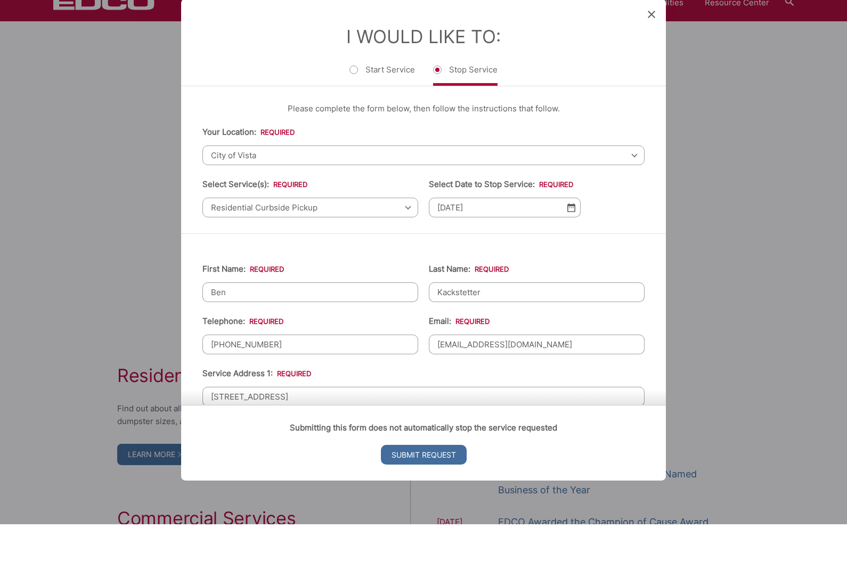
click at [450, 467] on strong "Submitting this form does not automatically stop the service requested" at bounding box center [423, 472] width 267 height 10
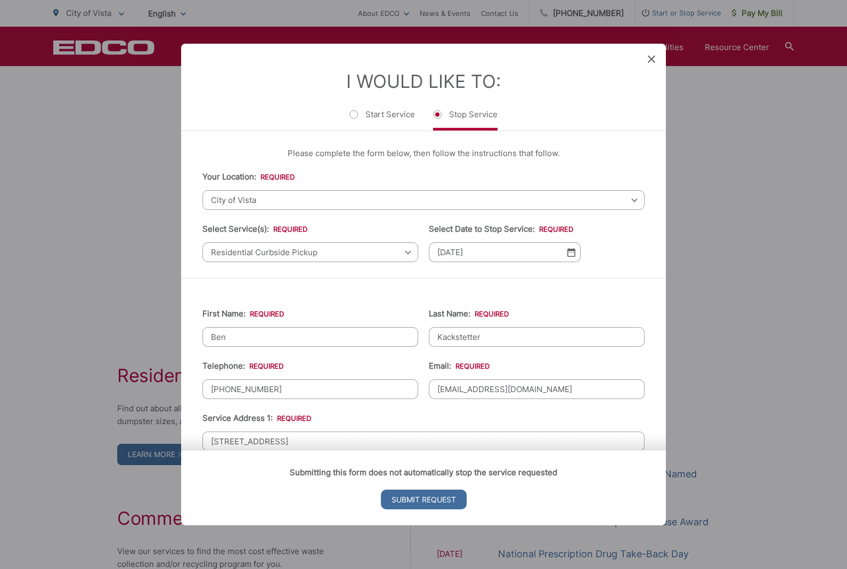
click at [445, 509] on input "Submit Request" at bounding box center [424, 499] width 86 height 20
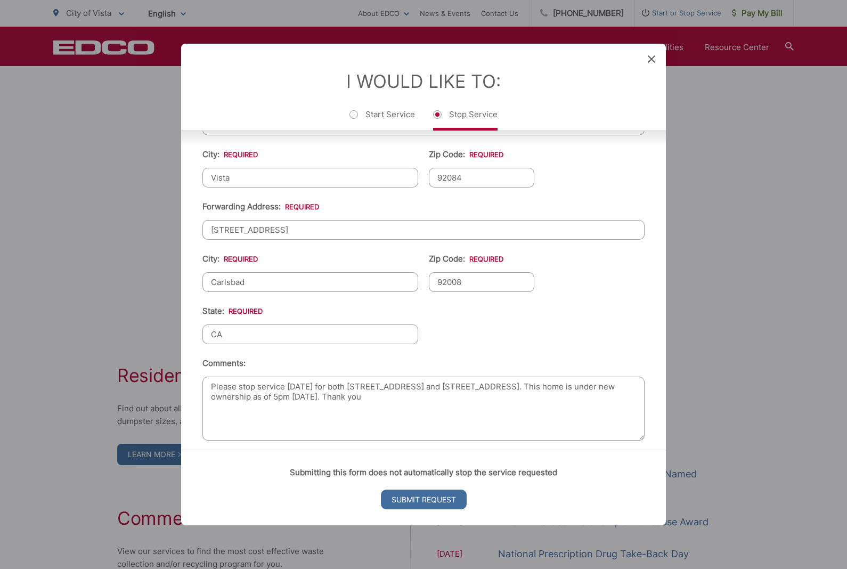
scroll to position [367, 0]
click at [441, 509] on input "Submit Request" at bounding box center [424, 499] width 86 height 20
click at [447, 509] on input "Submit Request" at bounding box center [424, 499] width 86 height 20
click at [445, 509] on input "Submit Request" at bounding box center [424, 499] width 86 height 20
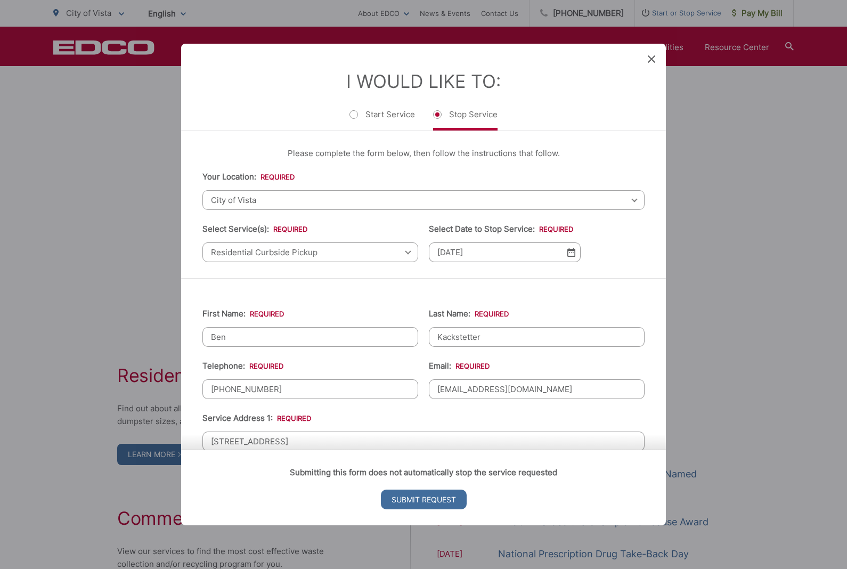
scroll to position [870, 0]
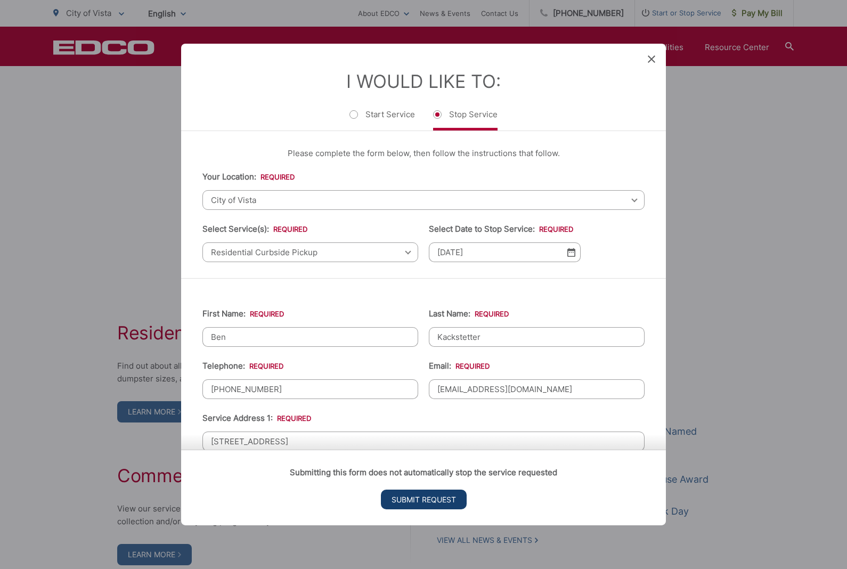
click at [443, 509] on input "Submit Request" at bounding box center [424, 499] width 86 height 20
click at [432, 505] on input "Submit Request" at bounding box center [424, 499] width 86 height 20
click at [647, 55] on icon at bounding box center [650, 58] width 7 height 7
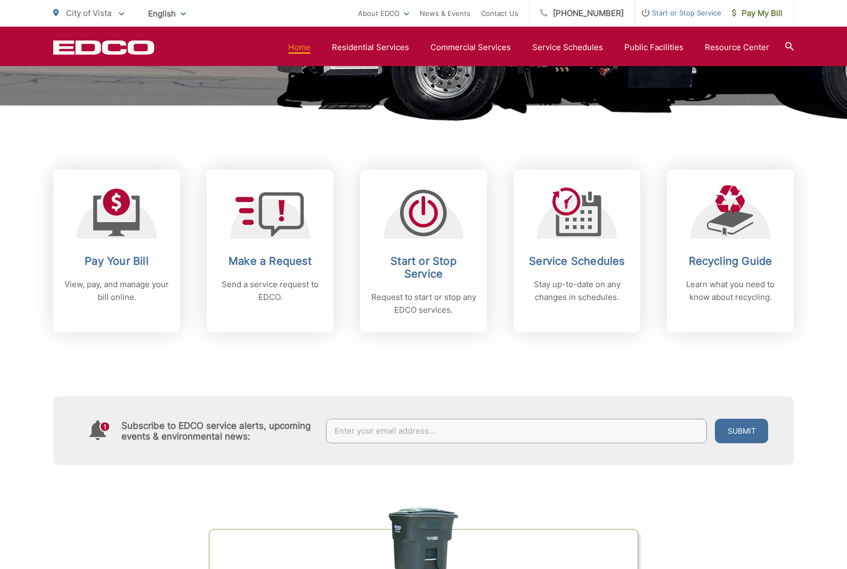
scroll to position [284, 0]
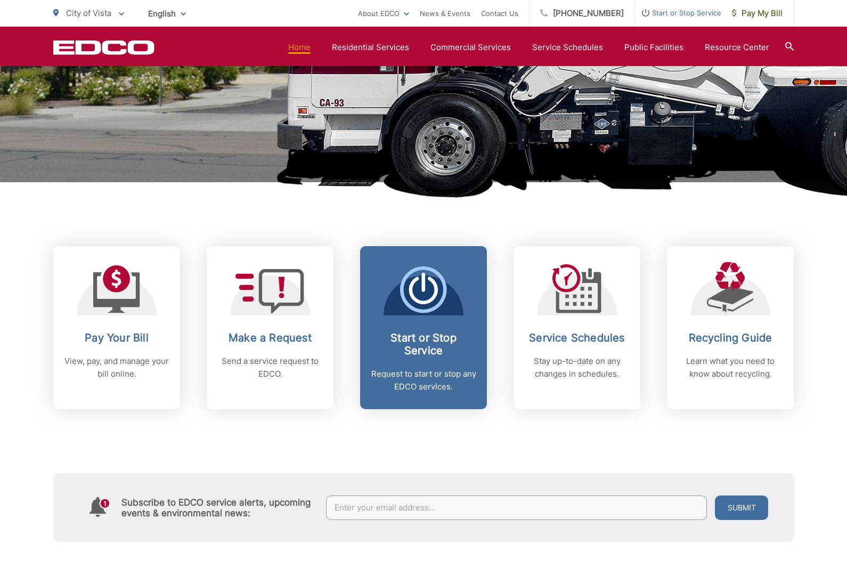
click at [440, 384] on p "Request to start or stop any EDCO services." at bounding box center [423, 380] width 105 height 26
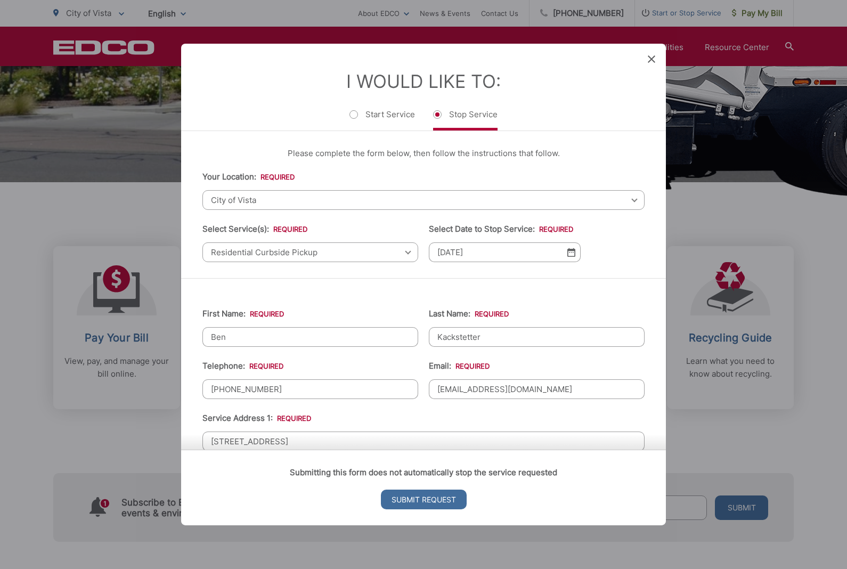
click at [601, 196] on span "City of Vista" at bounding box center [423, 200] width 442 height 20
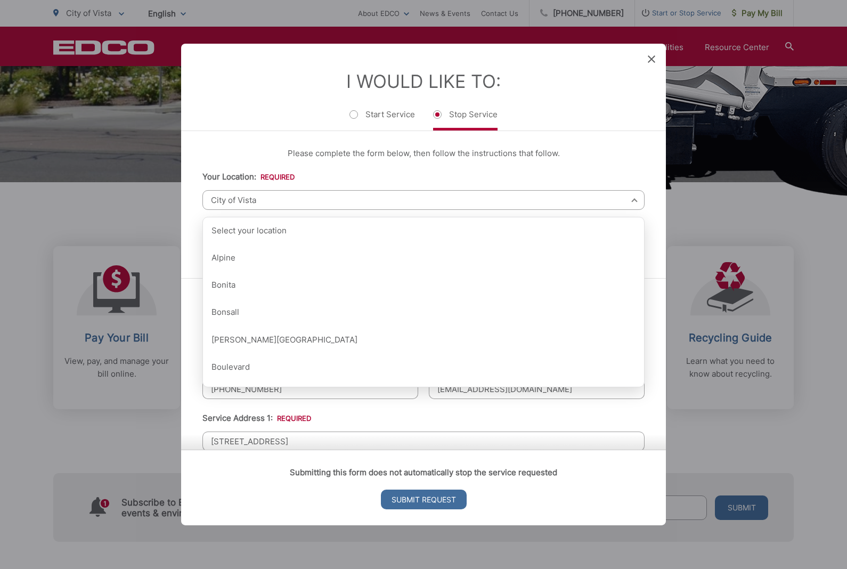
click at [343, 196] on span "City of Vista" at bounding box center [423, 200] width 442 height 20
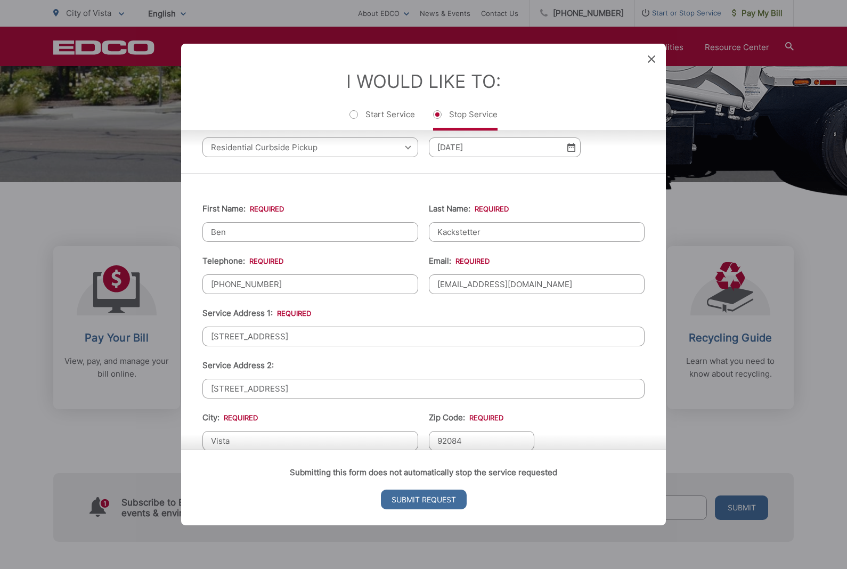
scroll to position [104, 0]
click at [347, 229] on input "Ben" at bounding box center [310, 233] width 216 height 20
type input "B"
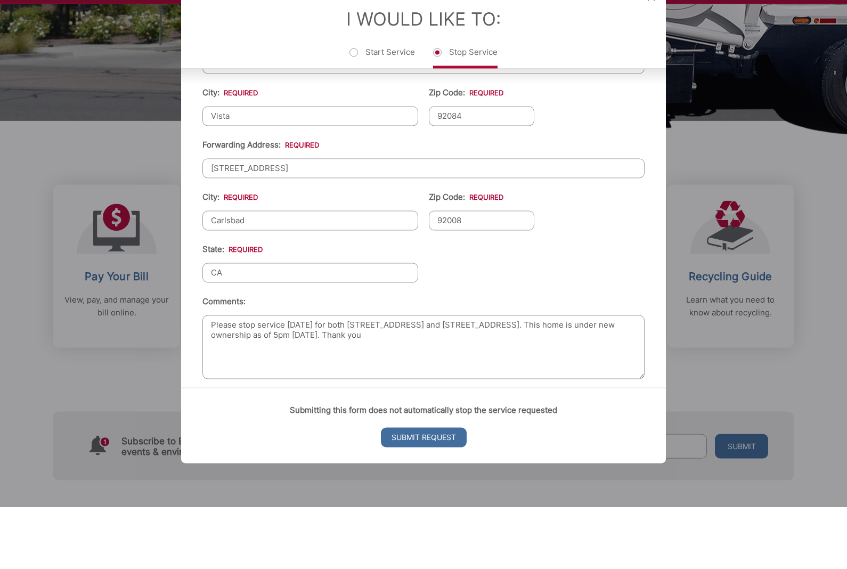
scroll to position [288, 0]
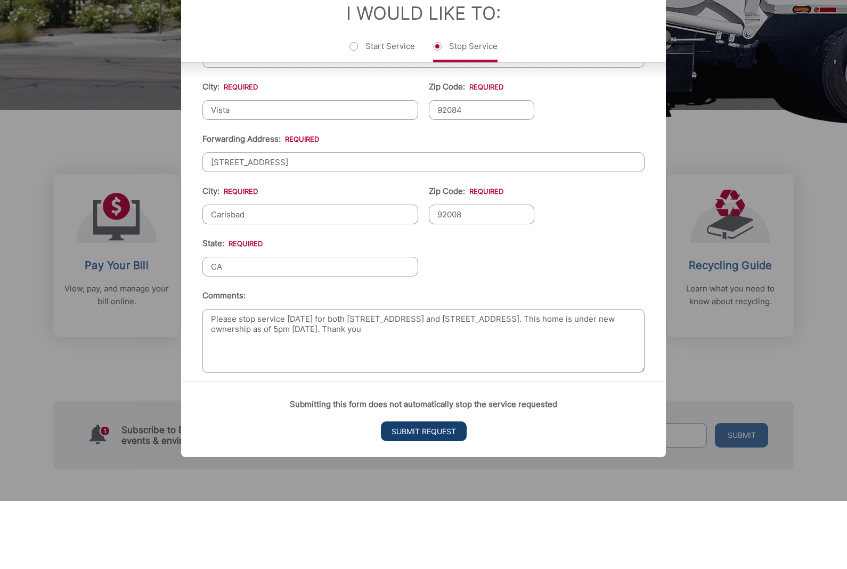
click at [443, 489] on input "Submit Request" at bounding box center [424, 499] width 86 height 20
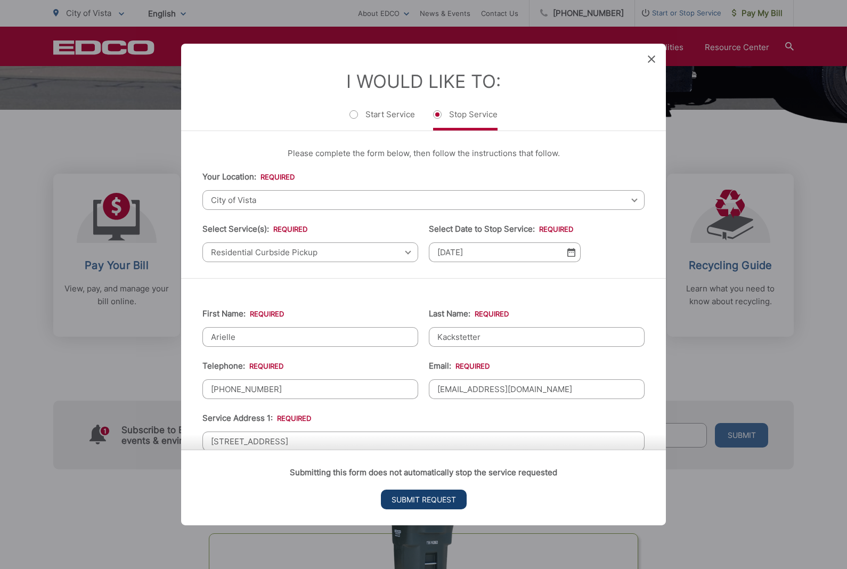
scroll to position [0, 0]
click at [326, 347] on input "Arielle" at bounding box center [310, 337] width 216 height 20
type input "A"
type input "Ben"
click at [445, 509] on input "Submit Request" at bounding box center [424, 499] width 86 height 20
